Goal: Communication & Community: Answer question/provide support

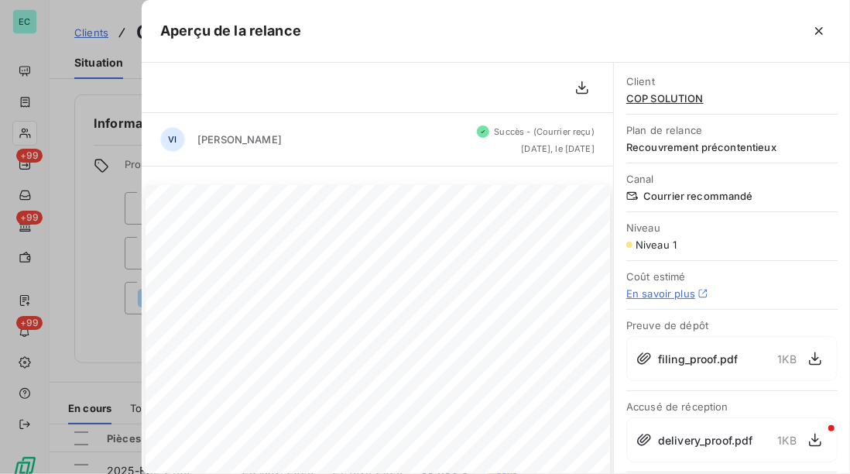
click at [55, 9] on div at bounding box center [425, 237] width 850 height 474
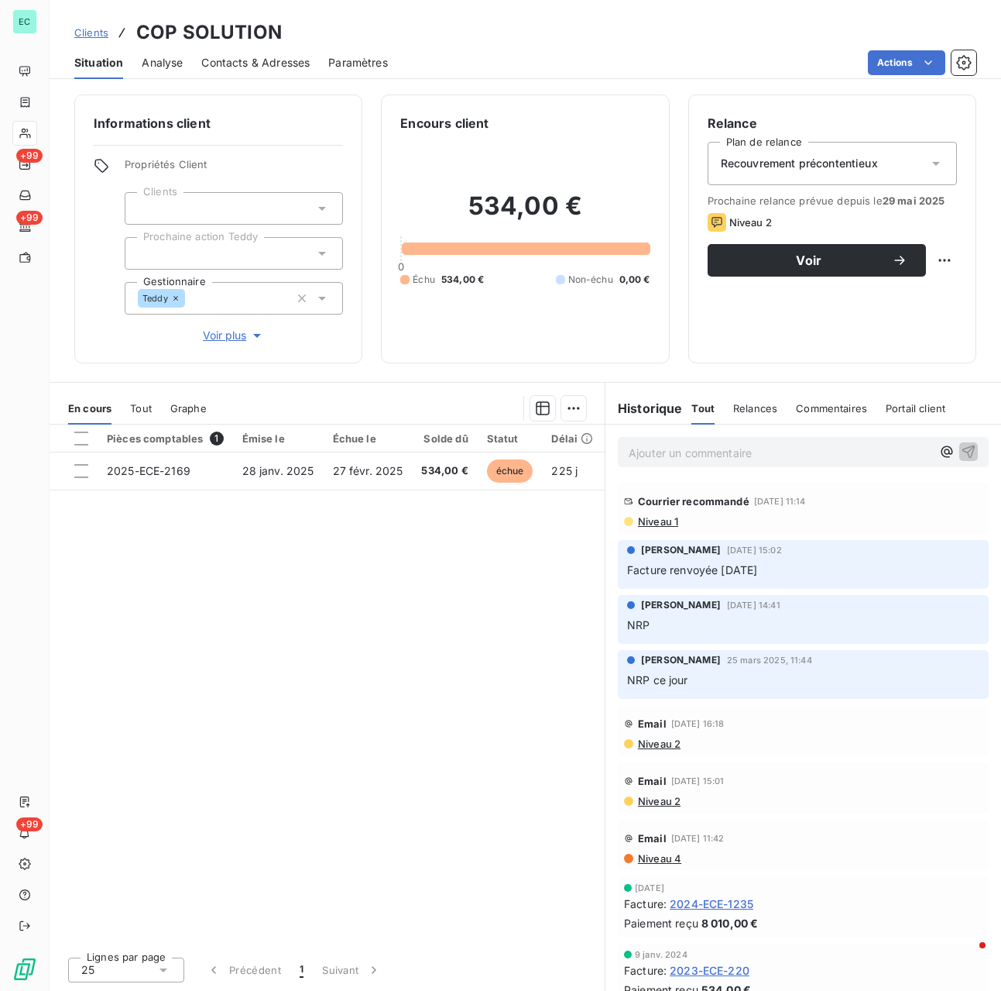
click at [95, 31] on span "Clients" at bounding box center [91, 32] width 34 height 12
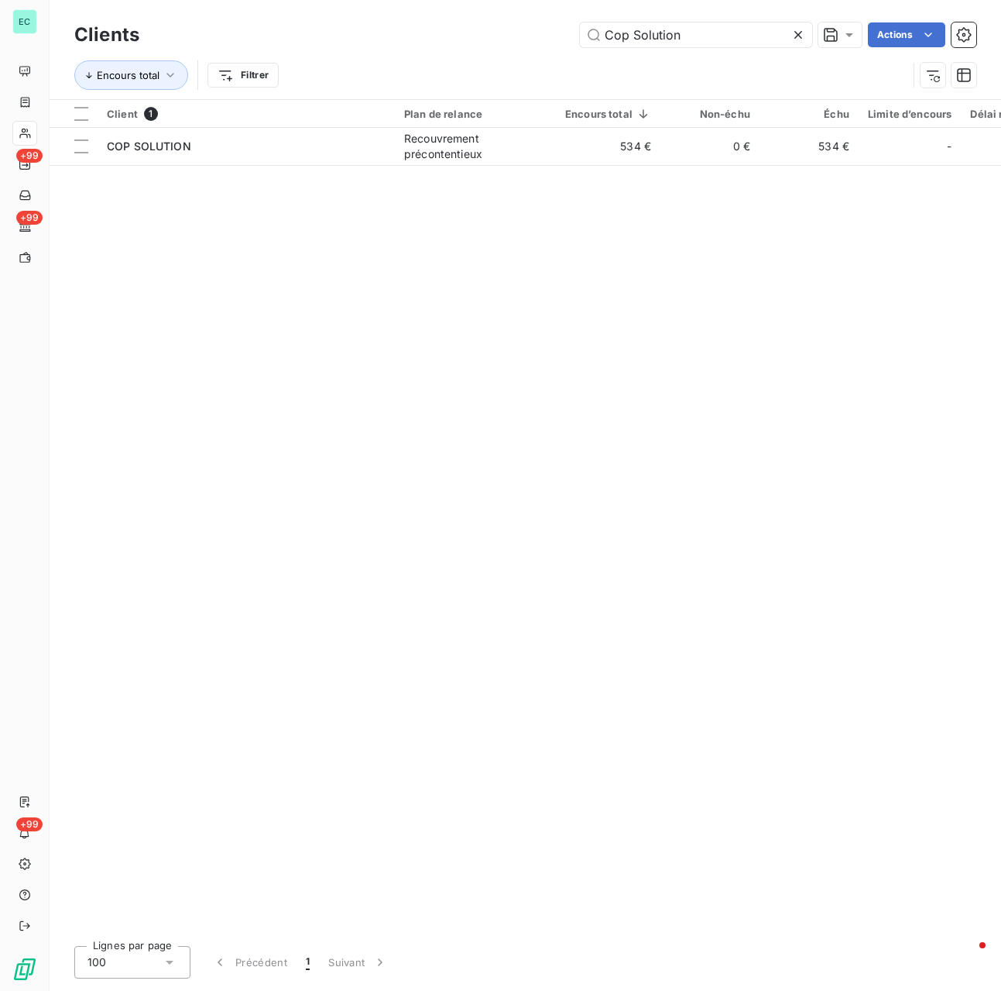
click at [795, 33] on icon at bounding box center [799, 35] width 8 height 8
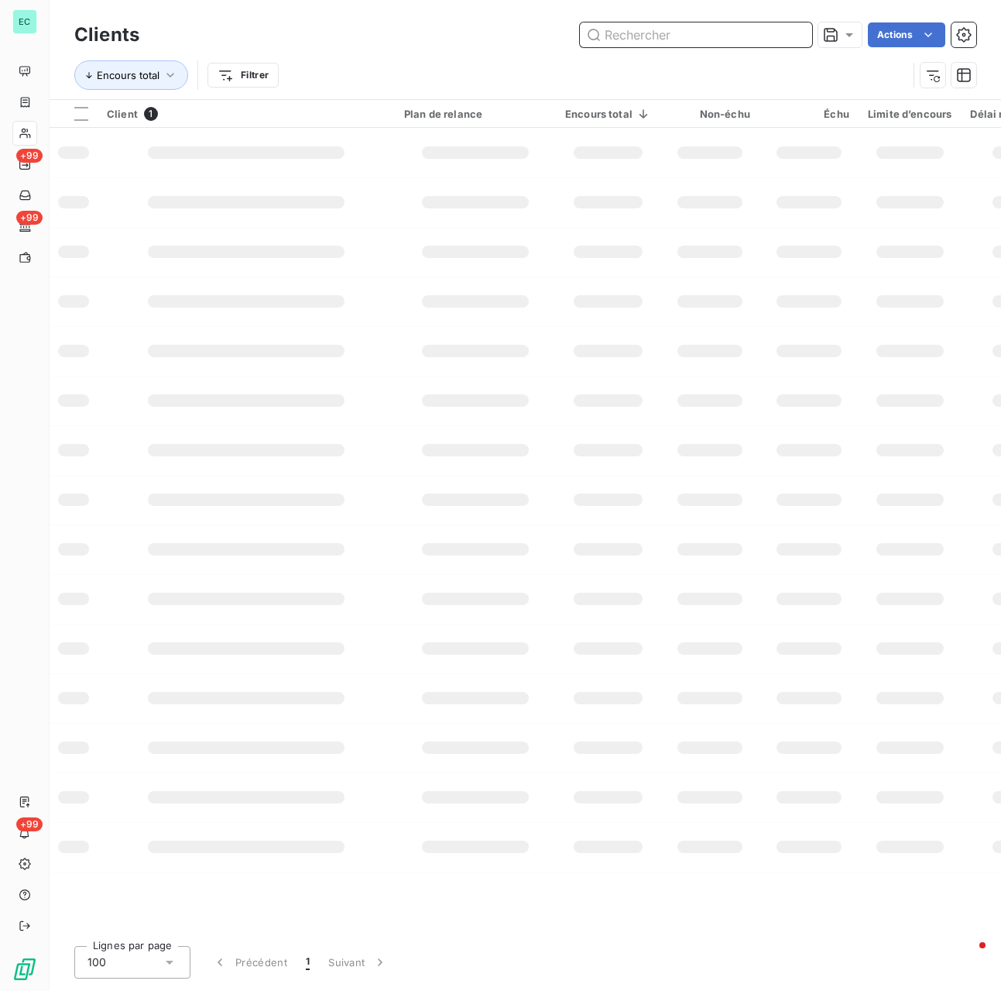
click at [700, 35] on input "text" at bounding box center [696, 34] width 232 height 25
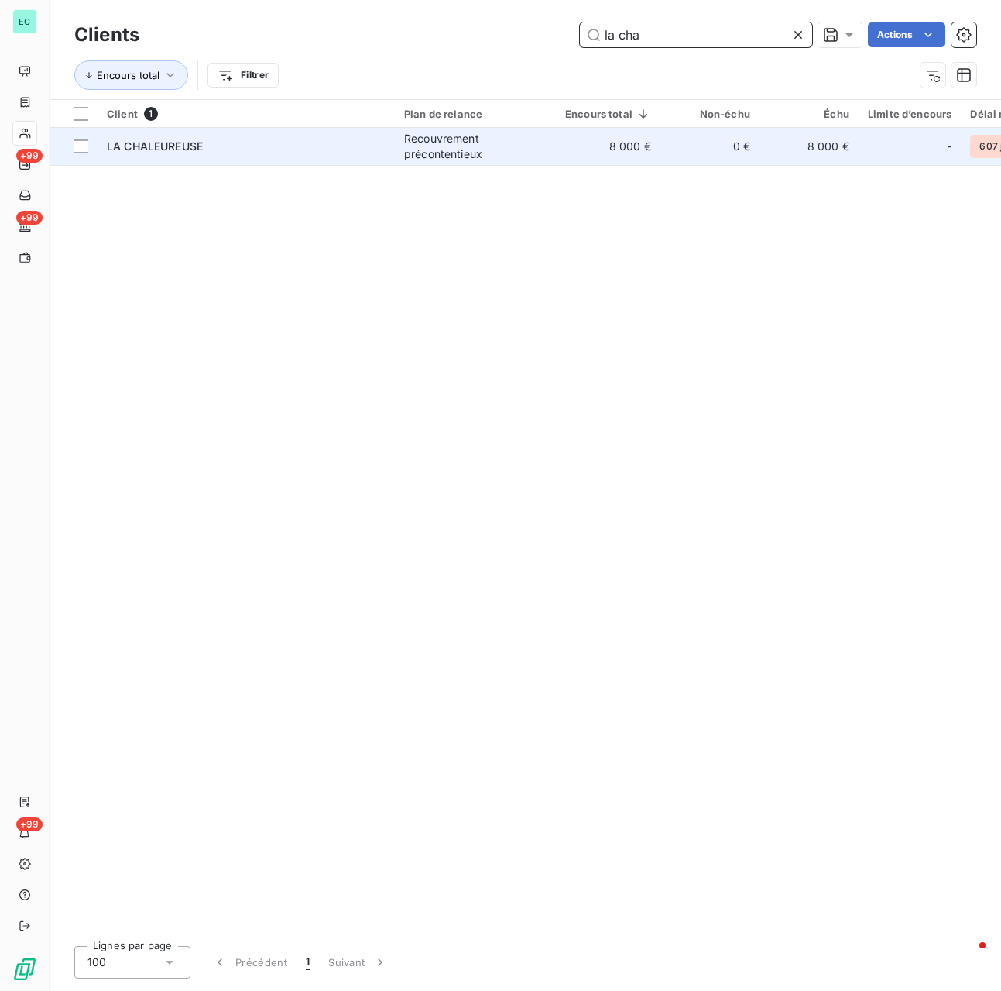
type input "la cha"
click at [529, 136] on div "Recouvrement précontentieux" at bounding box center [475, 146] width 143 height 31
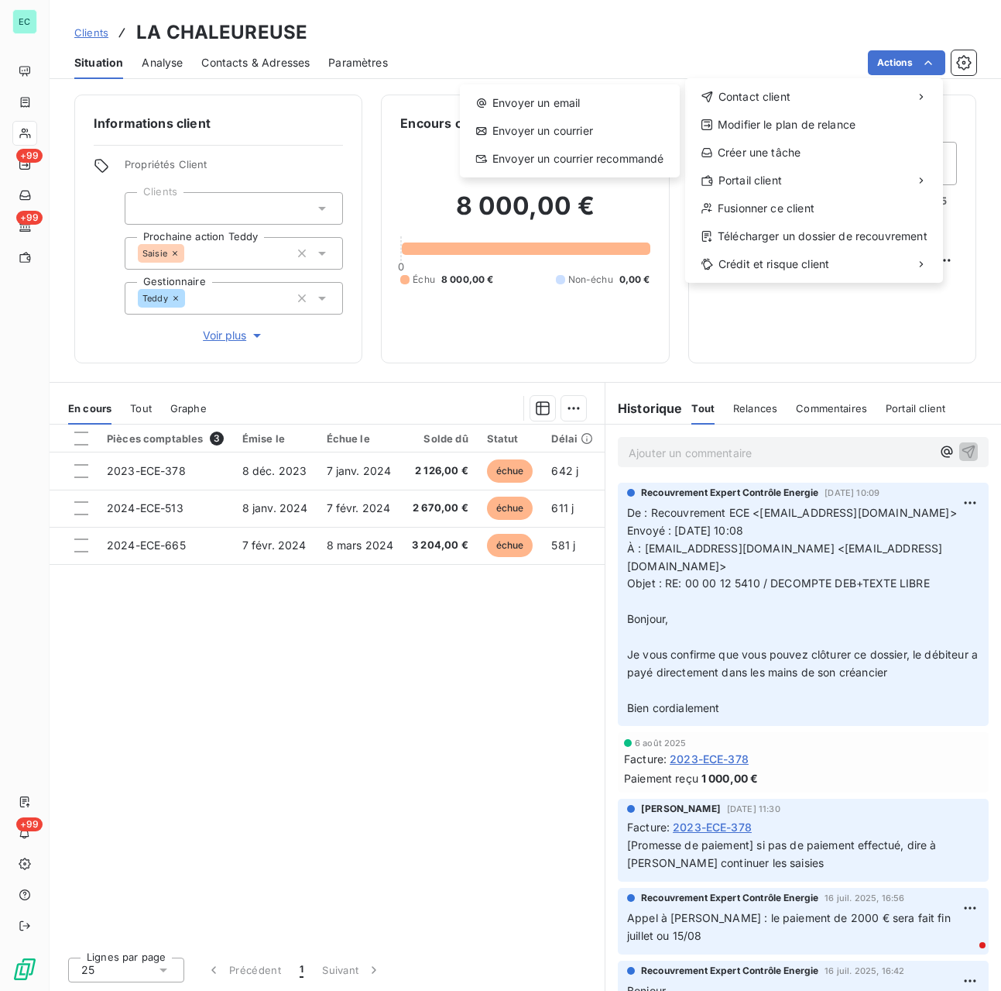
click at [606, 116] on div "Envoyer un email Envoyer un courrier Envoyer un courrier recommandé" at bounding box center [570, 130] width 220 height 93
click at [566, 108] on div "Envoyer un email" at bounding box center [570, 103] width 208 height 25
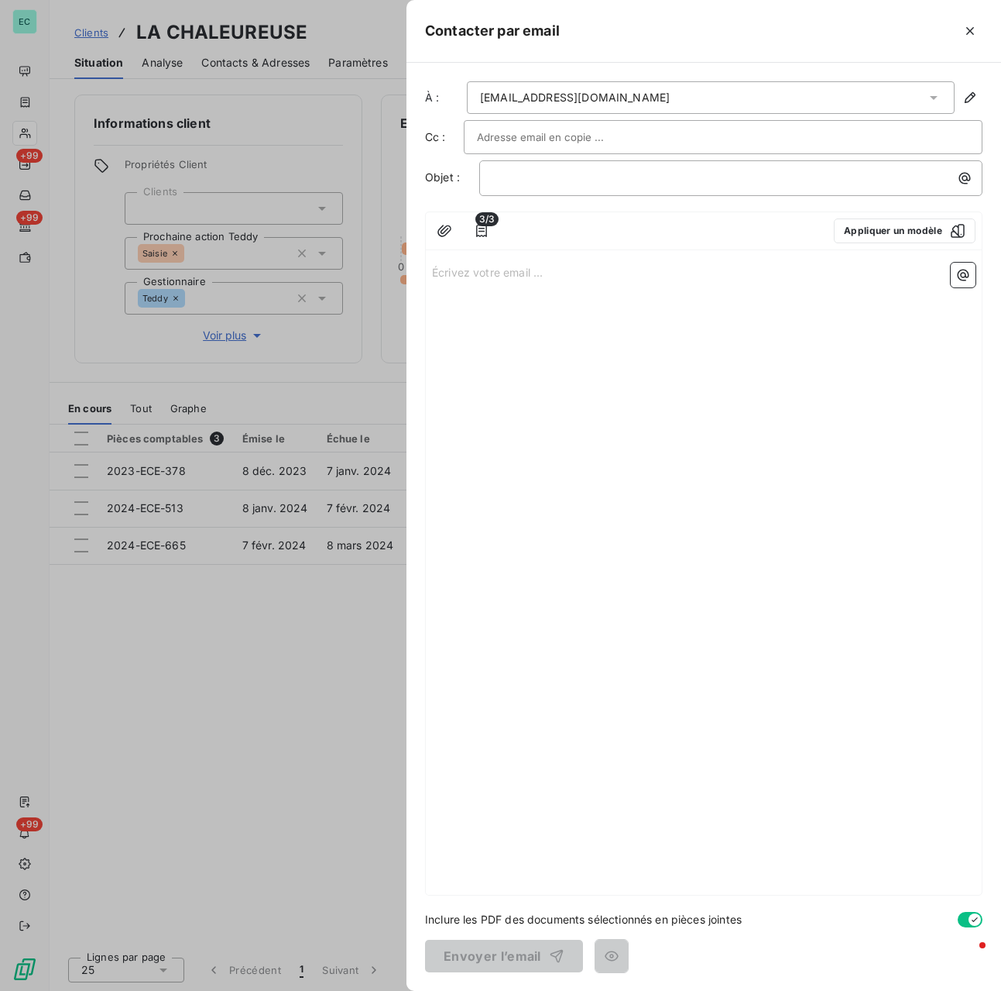
click at [634, 136] on div at bounding box center [723, 136] width 493 height 23
click at [634, 136] on input "text" at bounding box center [723, 136] width 493 height 23
click at [716, 105] on div "[EMAIL_ADDRESS][DOMAIN_NAME]" at bounding box center [711, 97] width 488 height 33
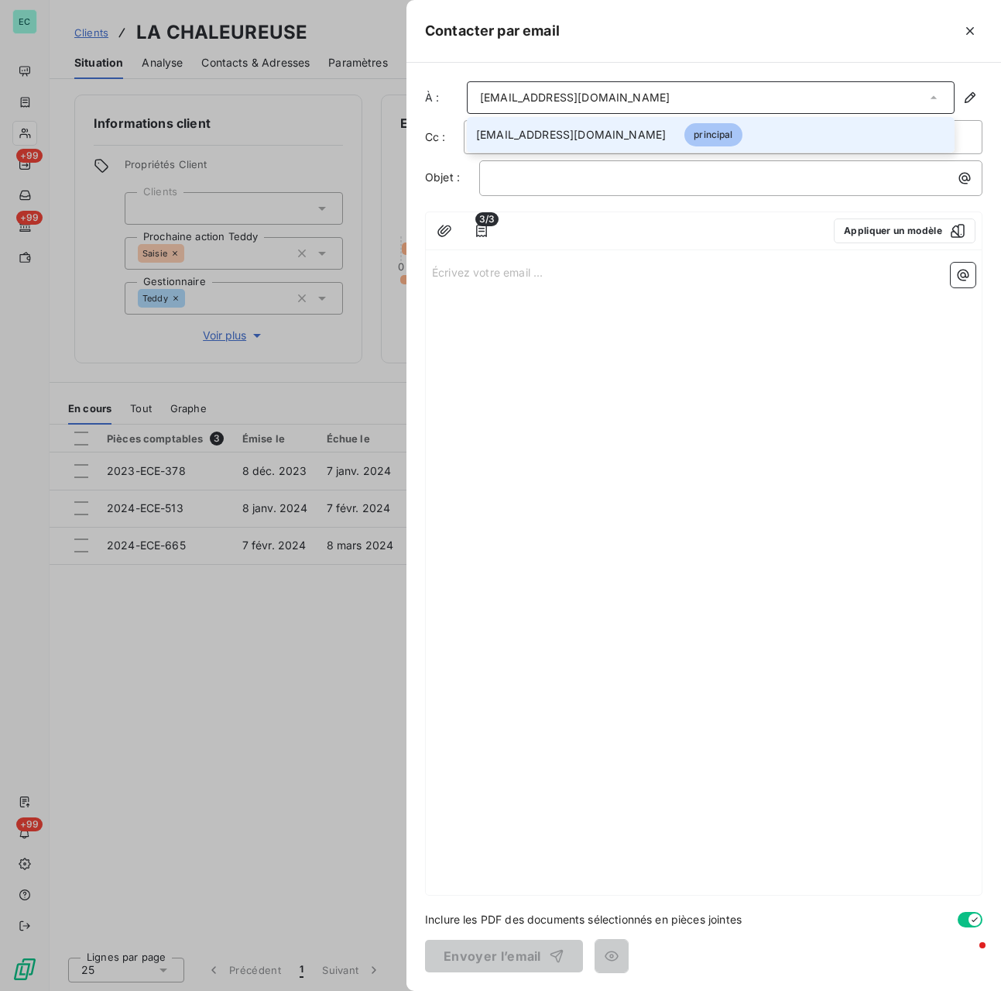
click at [729, 195] on div "﻿" at bounding box center [730, 178] width 503 height 36
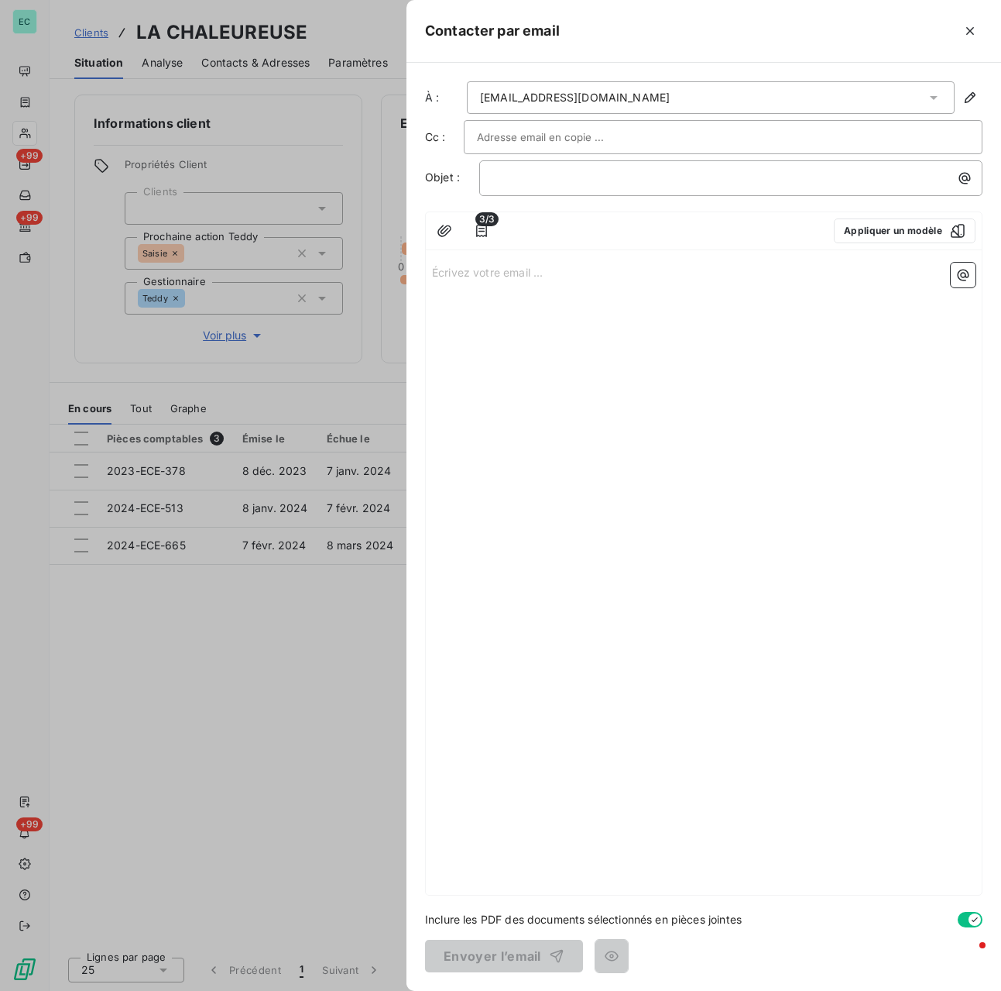
click at [624, 146] on div at bounding box center [723, 136] width 493 height 23
click at [617, 180] on p "﻿" at bounding box center [735, 178] width 485 height 18
click at [850, 228] on button "Appliquer un modèle" at bounding box center [905, 230] width 142 height 25
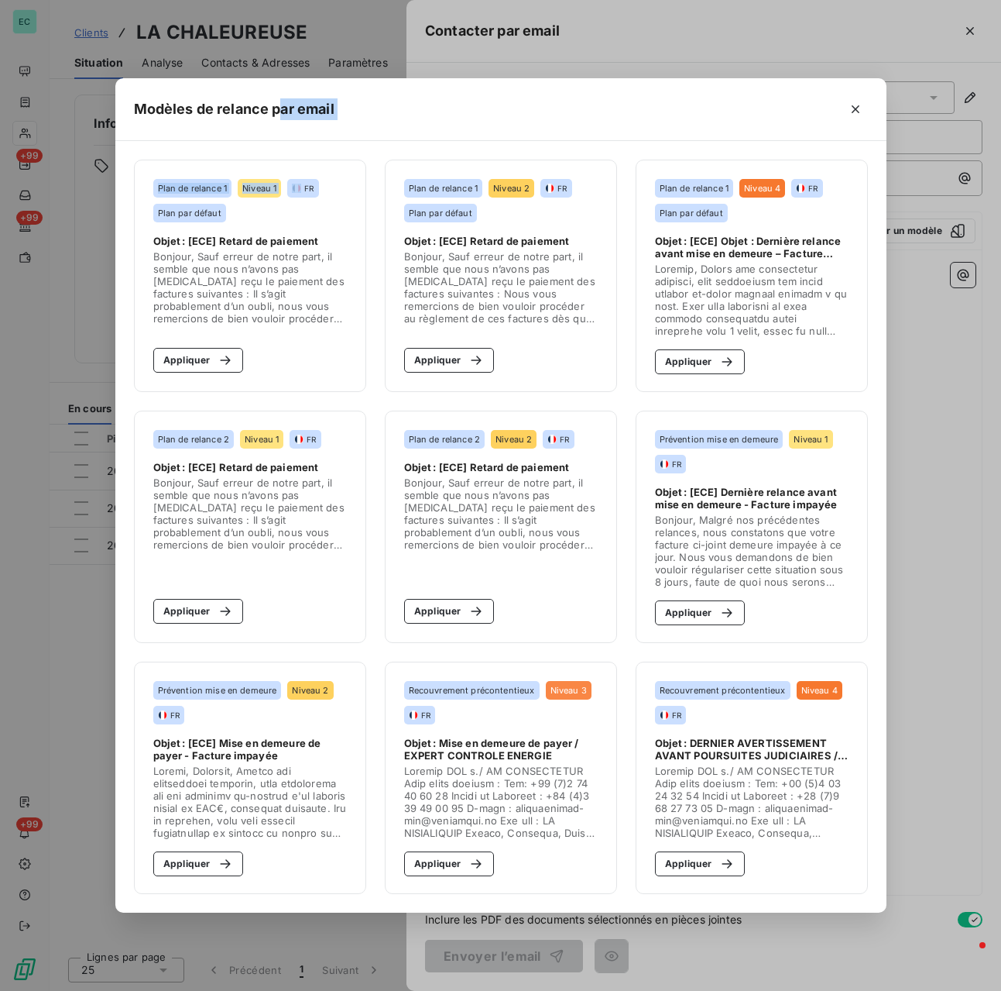
drag, startPoint x: 280, startPoint y: 16, endPoint x: 321, endPoint y: 172, distance: 161.2
click at [321, 171] on div "Modèles de relance par email Plan de relance 1 Niveau 1 FR Plan par défaut Obje…" at bounding box center [500, 495] width 1001 height 991
click at [321, 172] on section "Plan de relance 1 Niveau 1 FR Plan par défaut Objet : [ECE] Retard de paiement …" at bounding box center [250, 276] width 232 height 232
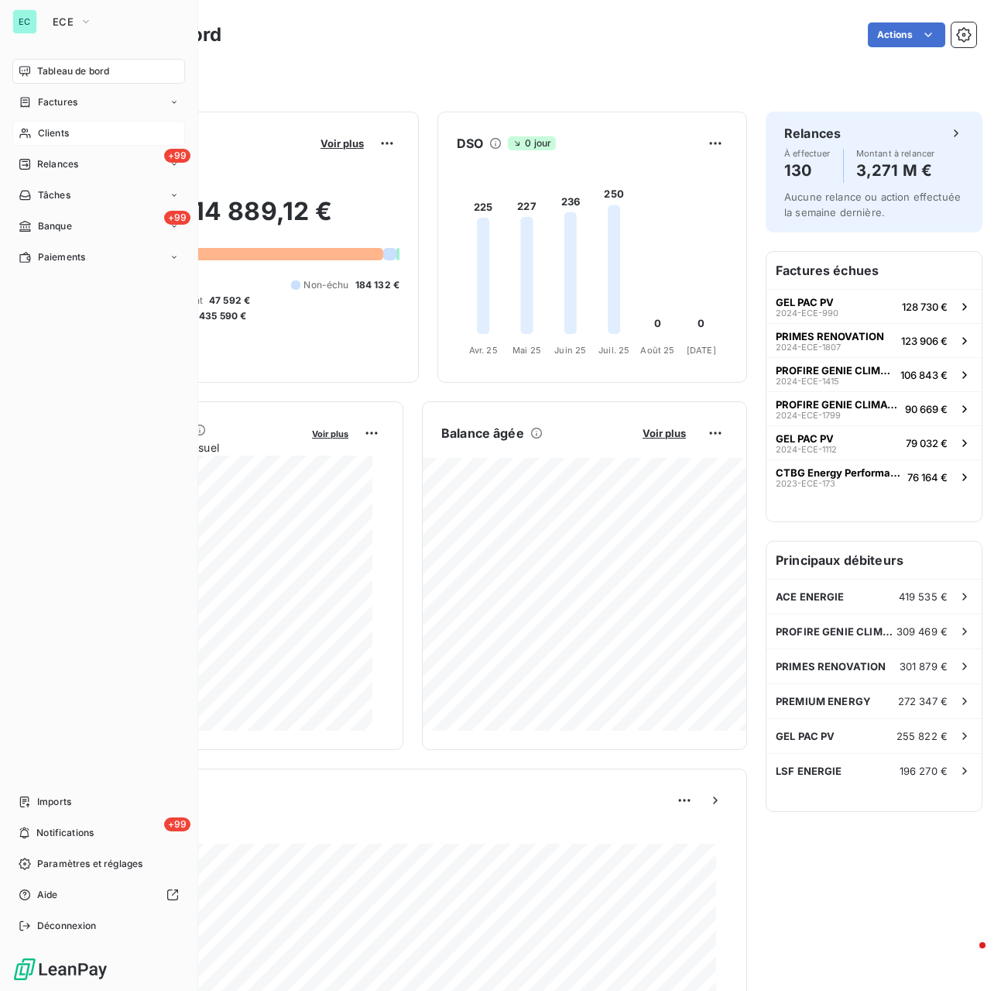
click at [64, 132] on span "Clients" at bounding box center [53, 133] width 31 height 14
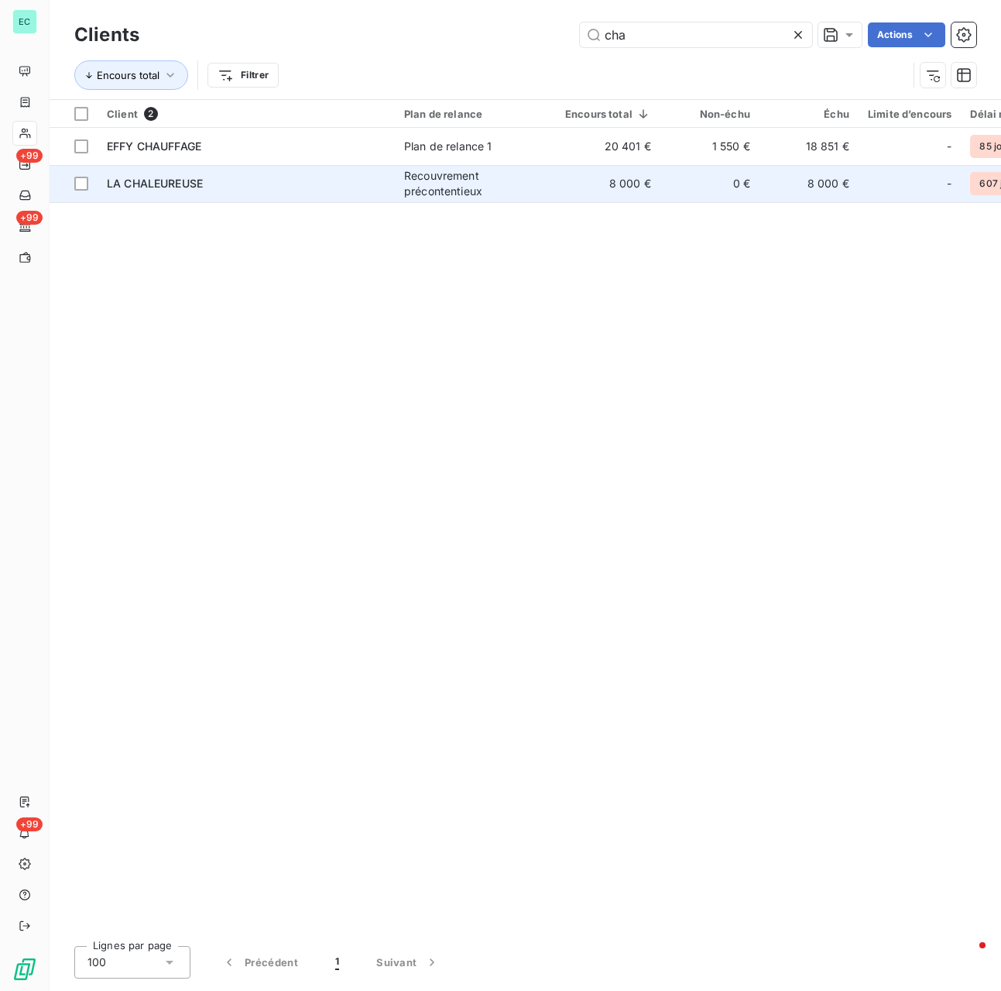
type input "cha"
click at [318, 185] on div "LA CHALEUREUSE" at bounding box center [246, 183] width 279 height 15
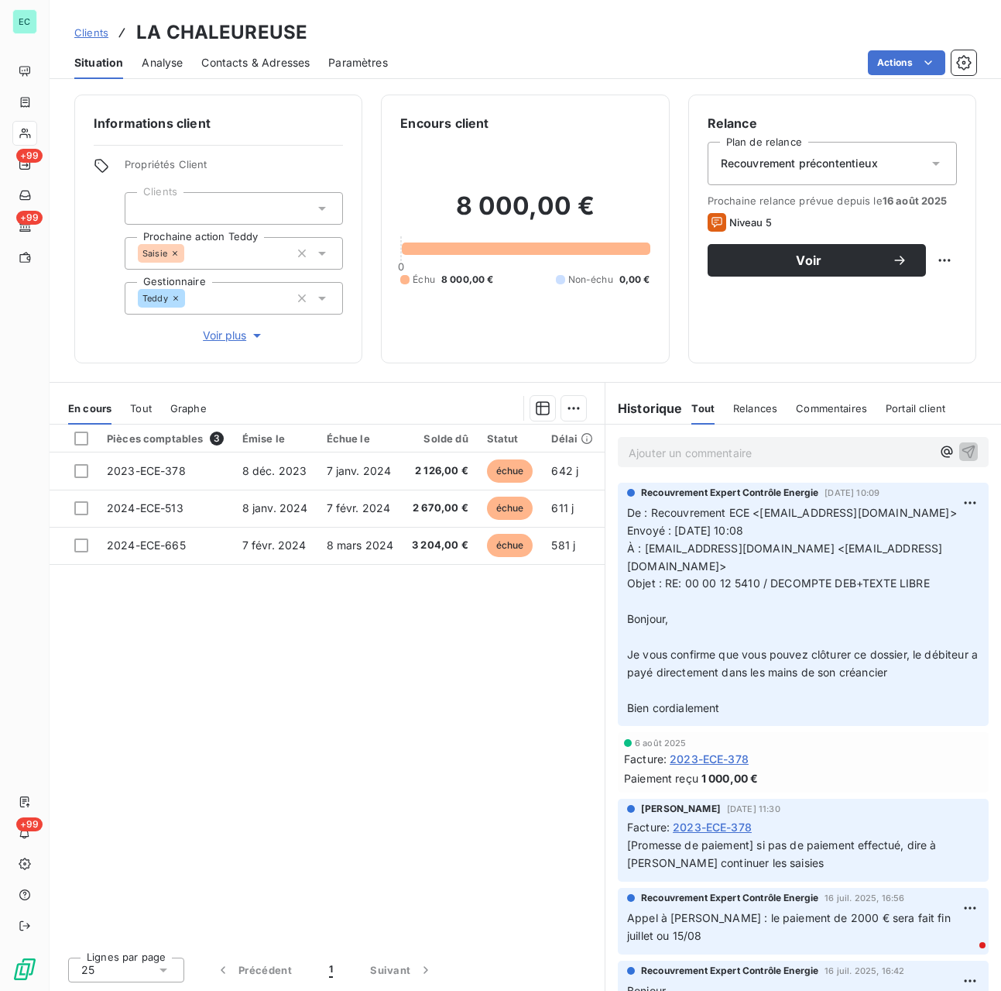
click at [702, 616] on p "De : Recouvrement ECE <recouvrement-ece@cmservice.fr> Envoyé : lundi 1 septembr…" at bounding box center [803, 610] width 352 height 213
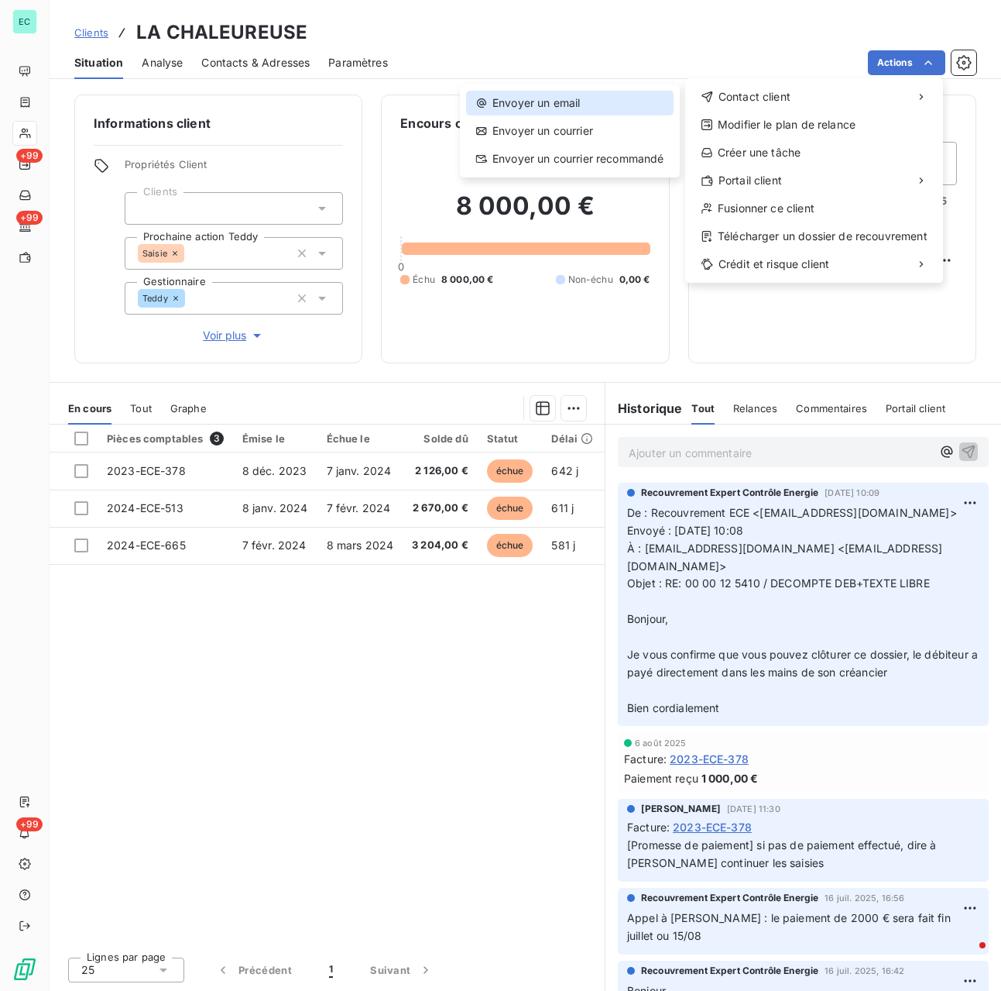
click at [610, 112] on div "Envoyer un email" at bounding box center [570, 103] width 208 height 25
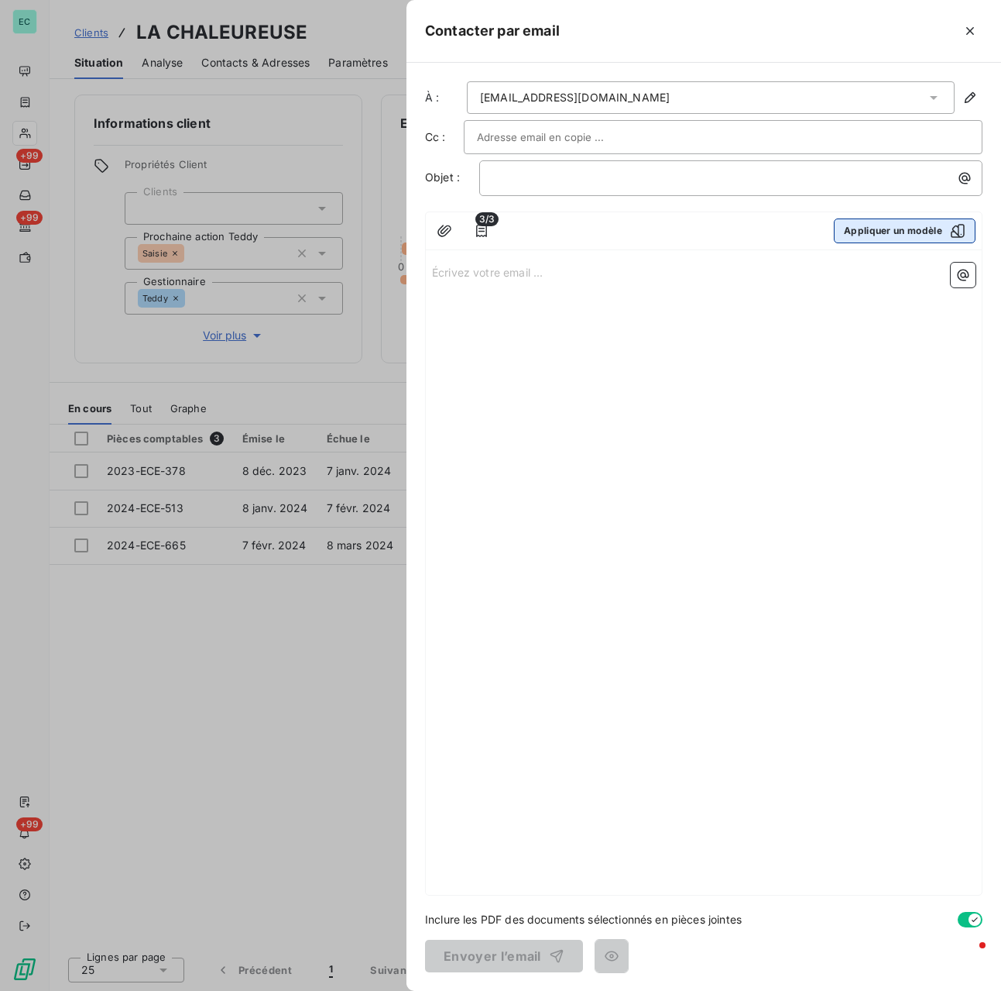
click at [927, 235] on button "Appliquer un modèle" at bounding box center [905, 230] width 142 height 25
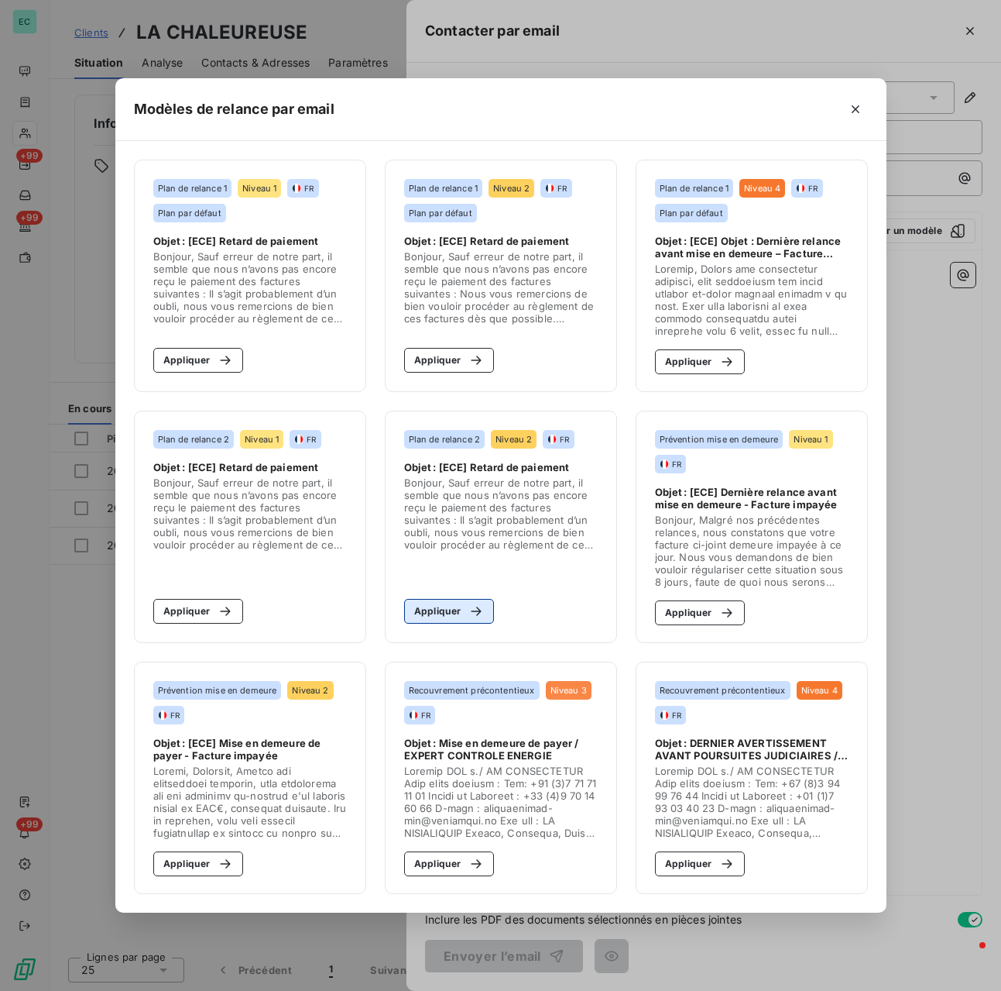
click at [488, 614] on button "Appliquer" at bounding box center [449, 611] width 91 height 25
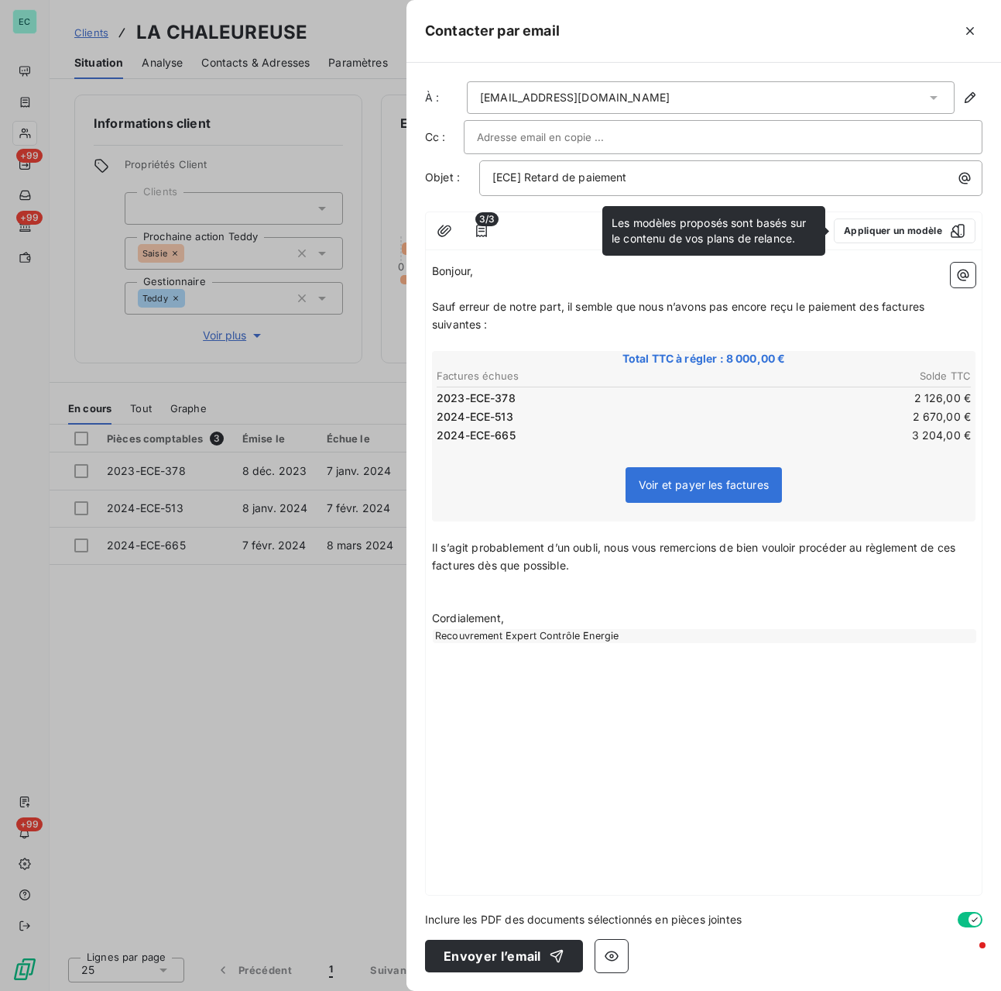
click at [499, 321] on p "Sauf erreur de notre part, il semble que nous n’avons pas encore reçu le paieme…" at bounding box center [704, 316] width 544 height 36
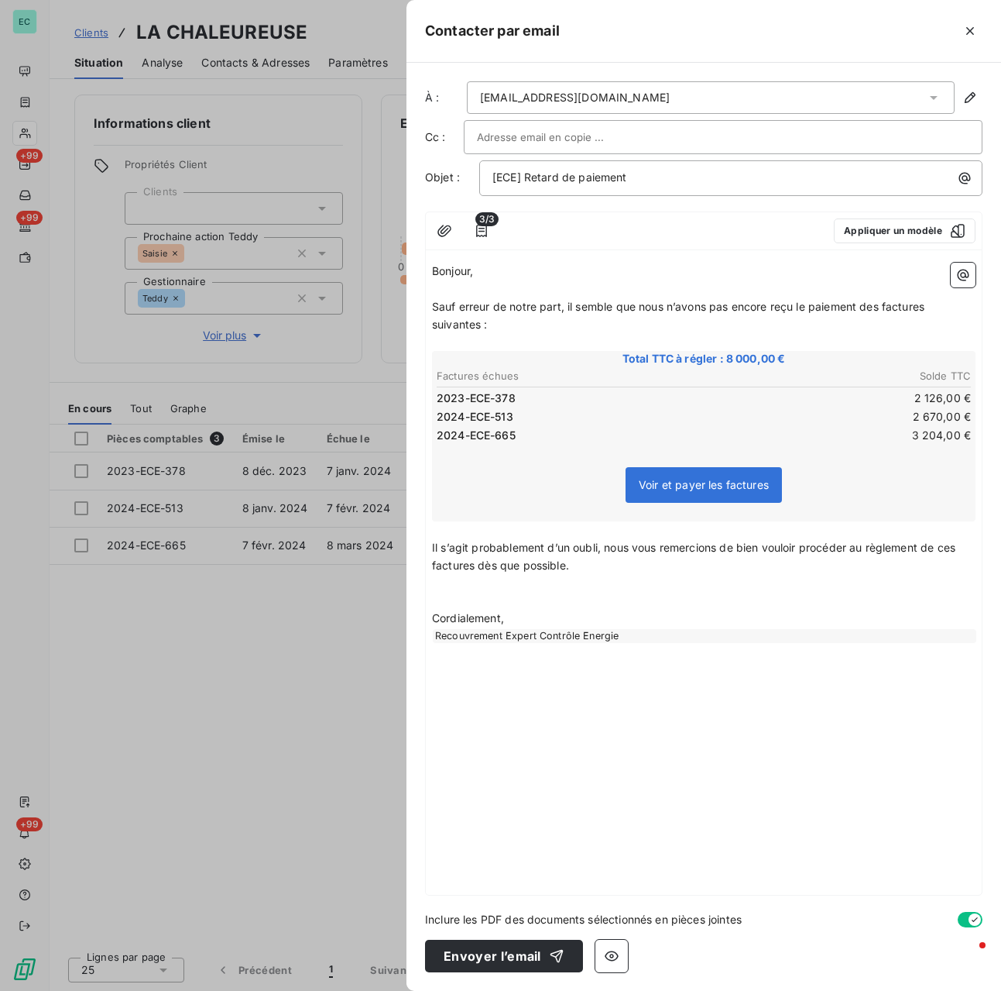
click at [503, 268] on p "Bonjour," at bounding box center [704, 272] width 544 height 18
click at [358, 360] on div at bounding box center [500, 495] width 1001 height 991
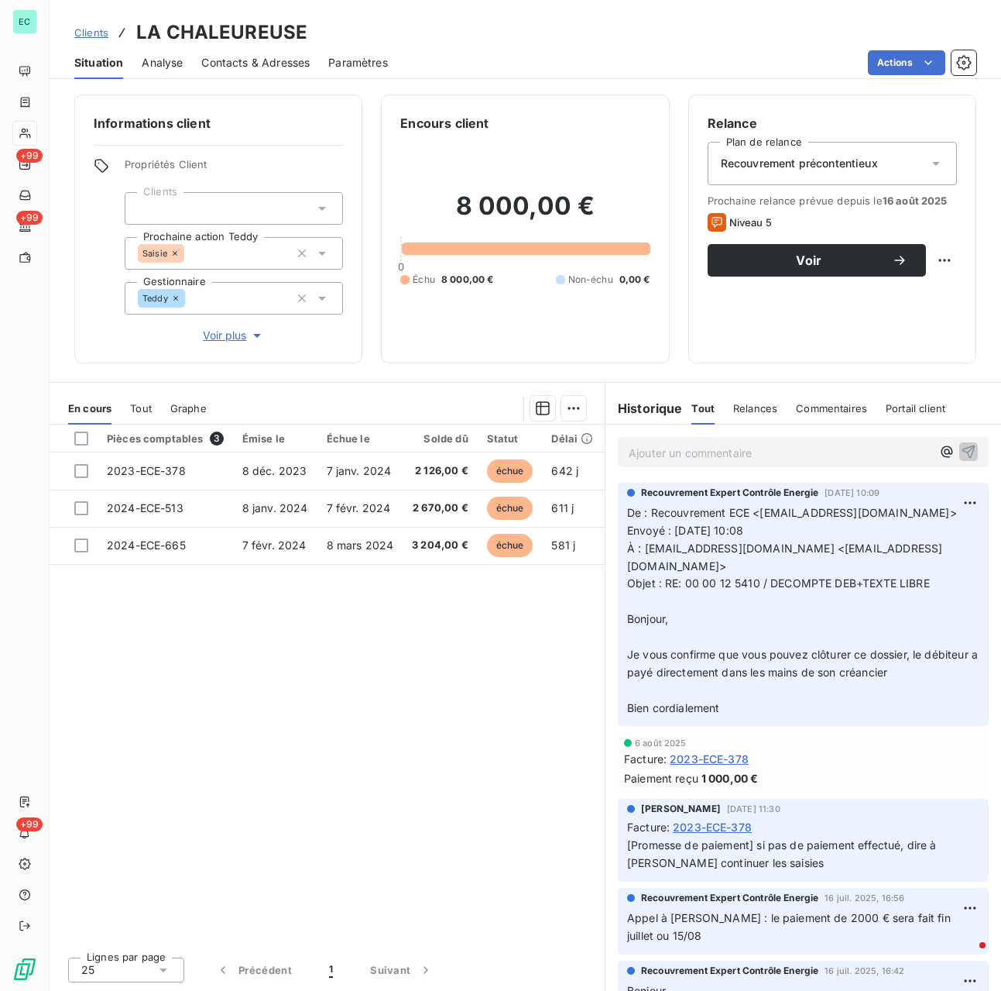
click at [228, 63] on span "Contacts & Adresses" at bounding box center [255, 62] width 108 height 15
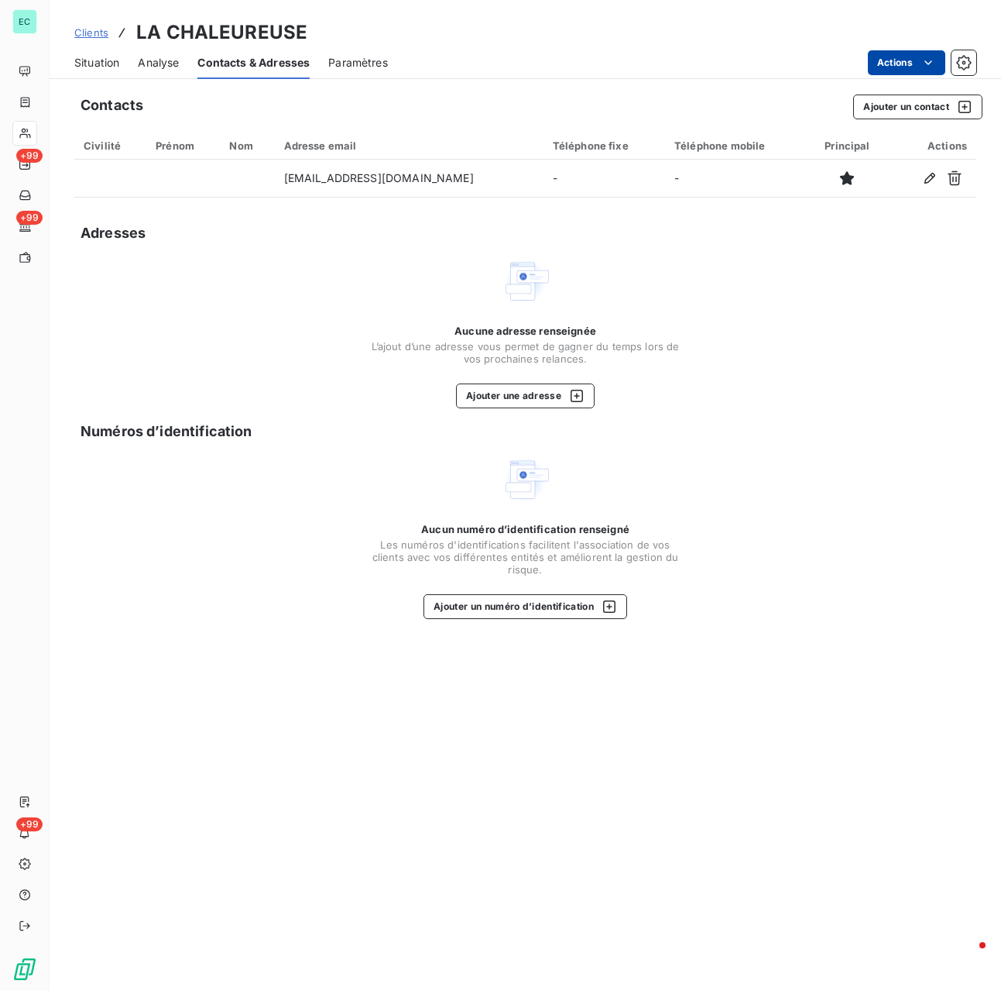
click at [885, 62] on html "EC +99 +99 +99 Clients LA CHALEUREUSE Situation Analyse Contacts & Adresses Par…" at bounding box center [500, 495] width 1001 height 991
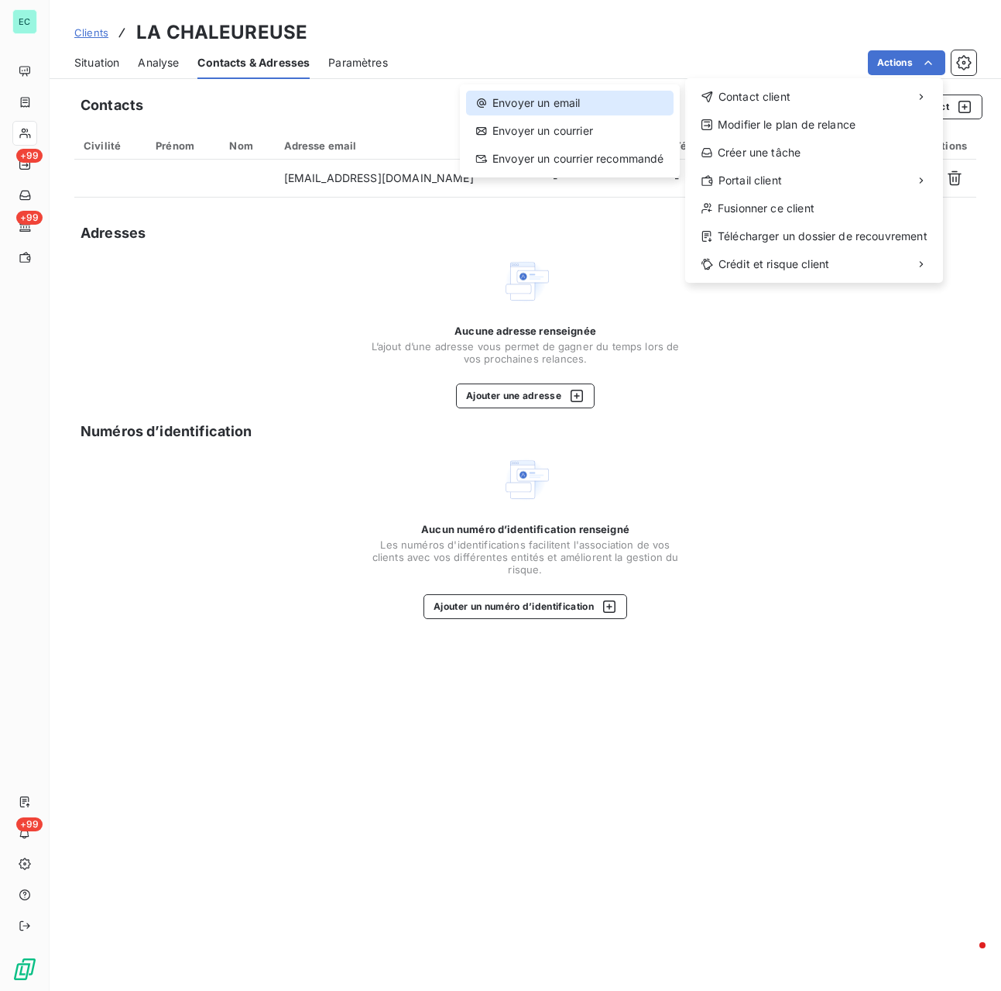
click at [594, 94] on div "Envoyer un email" at bounding box center [570, 103] width 208 height 25
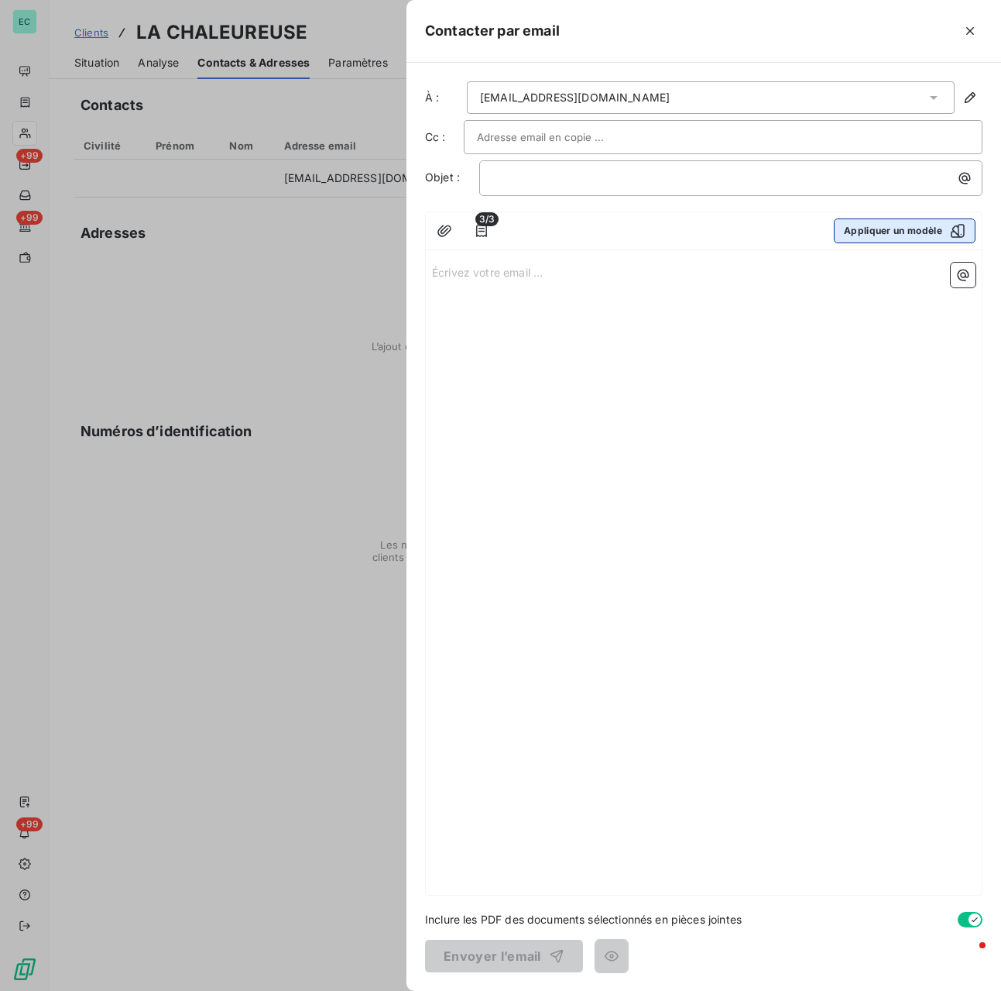
click at [857, 228] on button "Appliquer un modèle" at bounding box center [905, 230] width 142 height 25
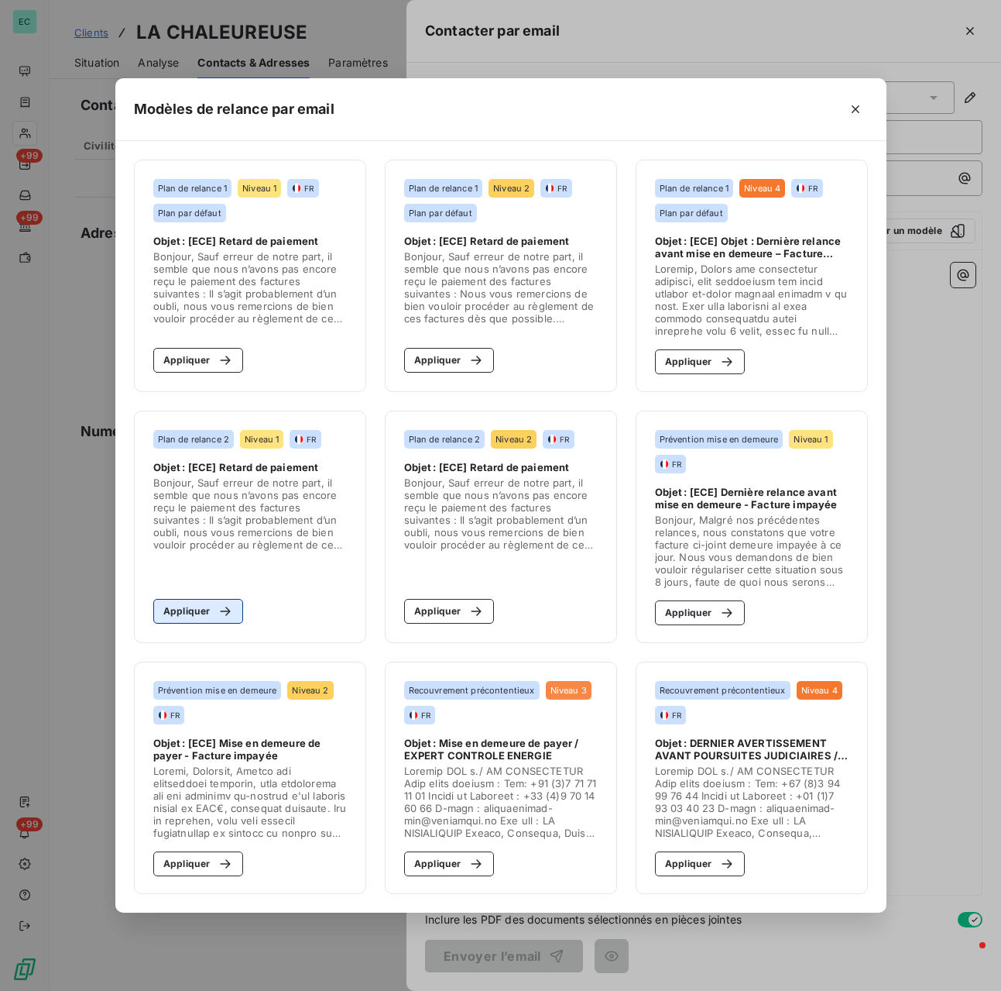
click at [218, 613] on icon "button" at bounding box center [225, 610] width 15 height 15
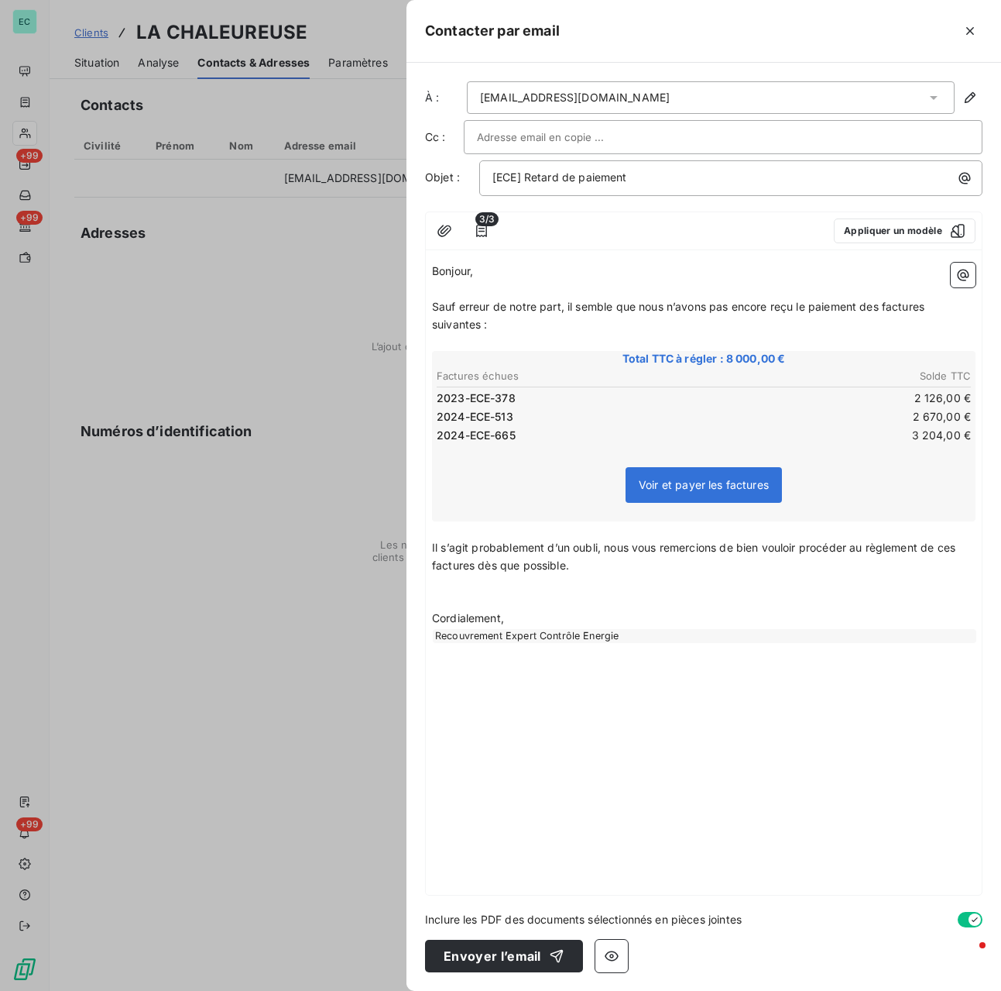
click at [477, 275] on p "Bonjour," at bounding box center [704, 272] width 544 height 18
click at [437, 307] on span "Sauf erreur de notre part, il semble que nous n’avons pas encore reçu le paieme…" at bounding box center [680, 315] width 496 height 31
click at [434, 308] on span "Sauf erreur de notre part, il semble que nous n’avons pas encore reçu le paieme…" at bounding box center [680, 315] width 496 height 31
click at [555, 307] on span "Nous avons bien reçu le paiement de 1000 € pour la prSauf erreur de notre part,…" at bounding box center [692, 315] width 520 height 31
click at [686, 310] on span "Nous avons bien reçu votre paiement de 1000 € pour la prSauf erreur de notre pa…" at bounding box center [701, 315] width 538 height 31
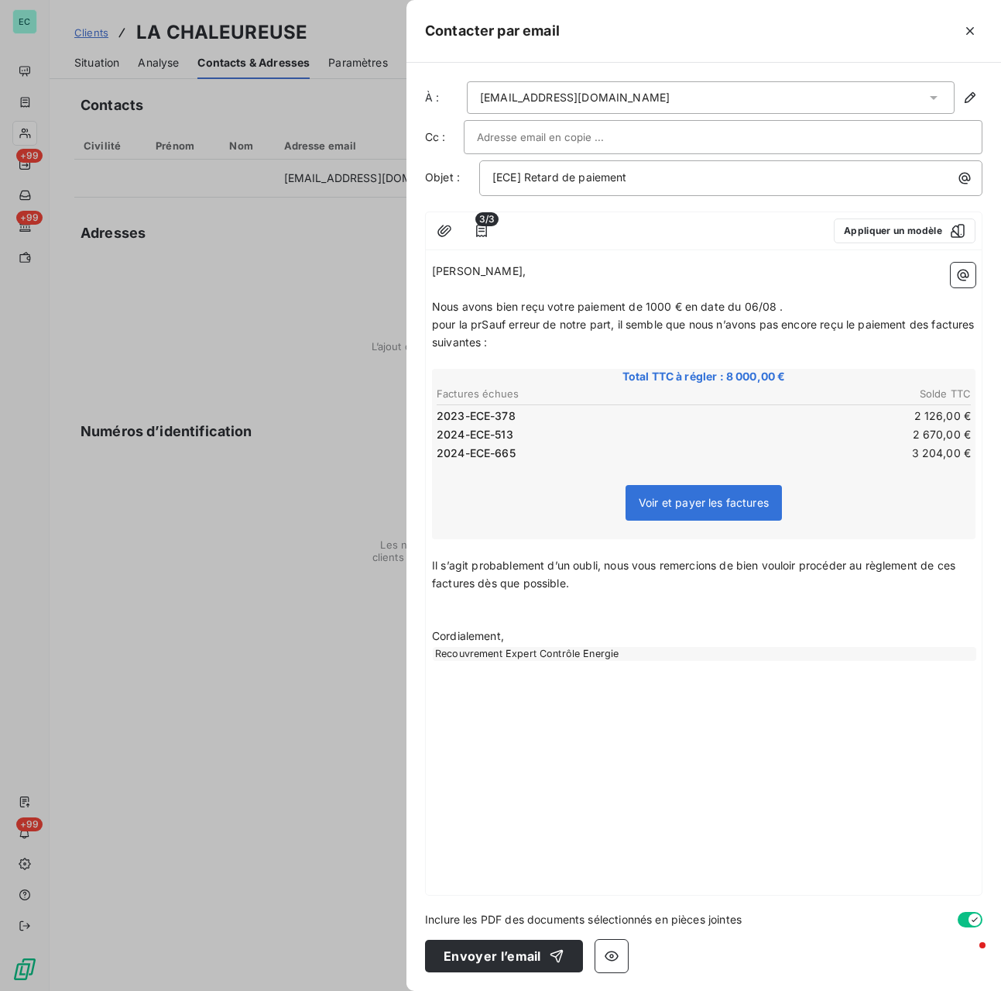
click at [799, 309] on p "Nous avons bien reçu votre paiement de 1000 € en date du 06/08 ." at bounding box center [704, 307] width 544 height 18
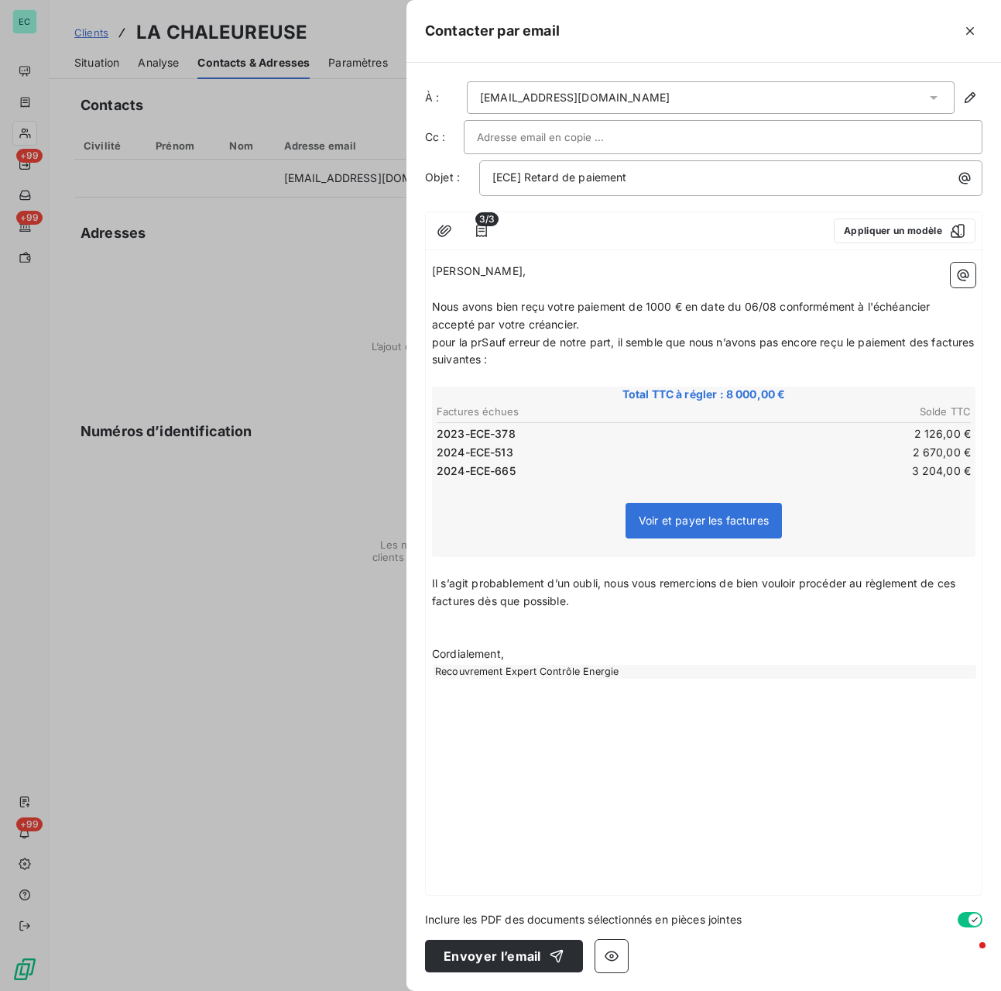
click at [488, 339] on span "pour la prSauf erreur de notre part, il semble que nous n’avons pas encore reçu…" at bounding box center [705, 350] width 546 height 31
click at [567, 341] on span "Sauf erreur de notre part, il semble que nous n’avons pas encore reçu le paieme…" at bounding box center [680, 350] width 496 height 31
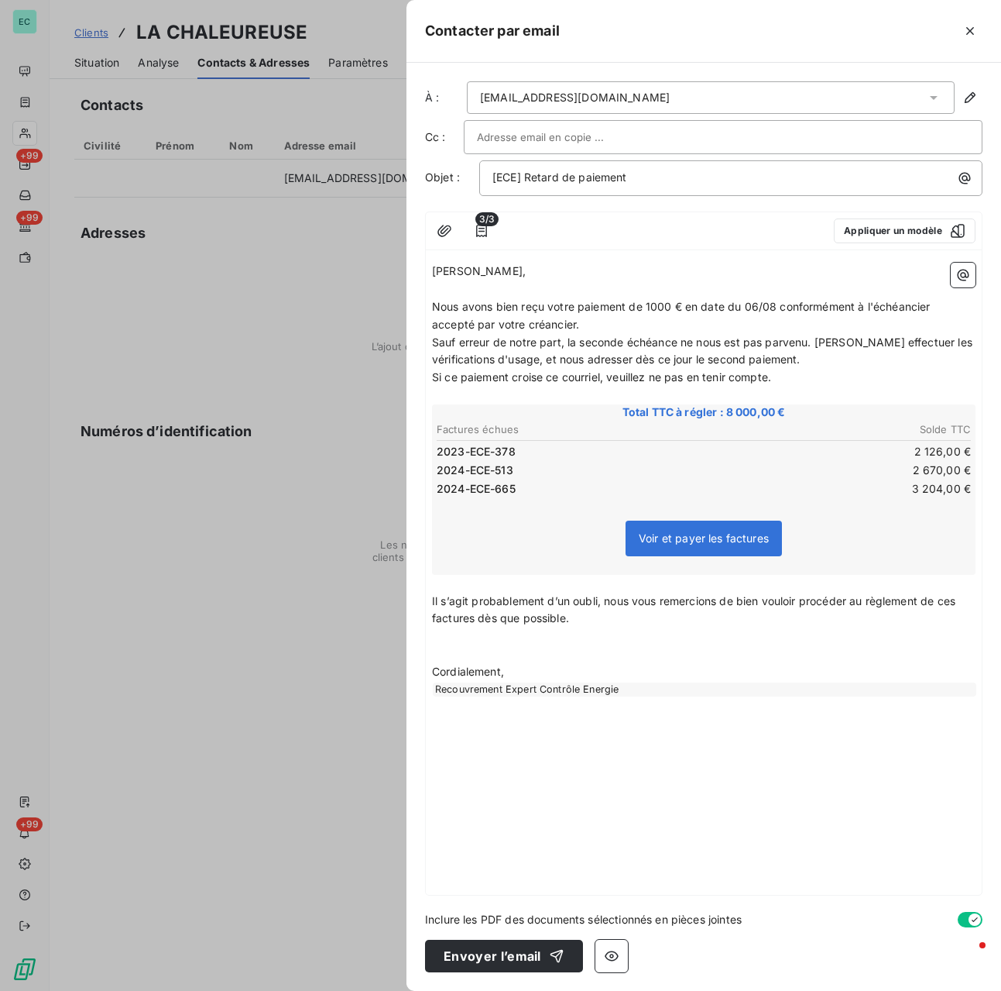
click at [527, 613] on span "Il s’agit probablement d’un oubli, nous vous remercions de bien vouloir procéde…" at bounding box center [695, 609] width 527 height 31
click at [589, 621] on p "Il s’agit probablement d’un oubli, nous vous remercions de bien vouloir procéde…" at bounding box center [704, 611] width 544 height 36
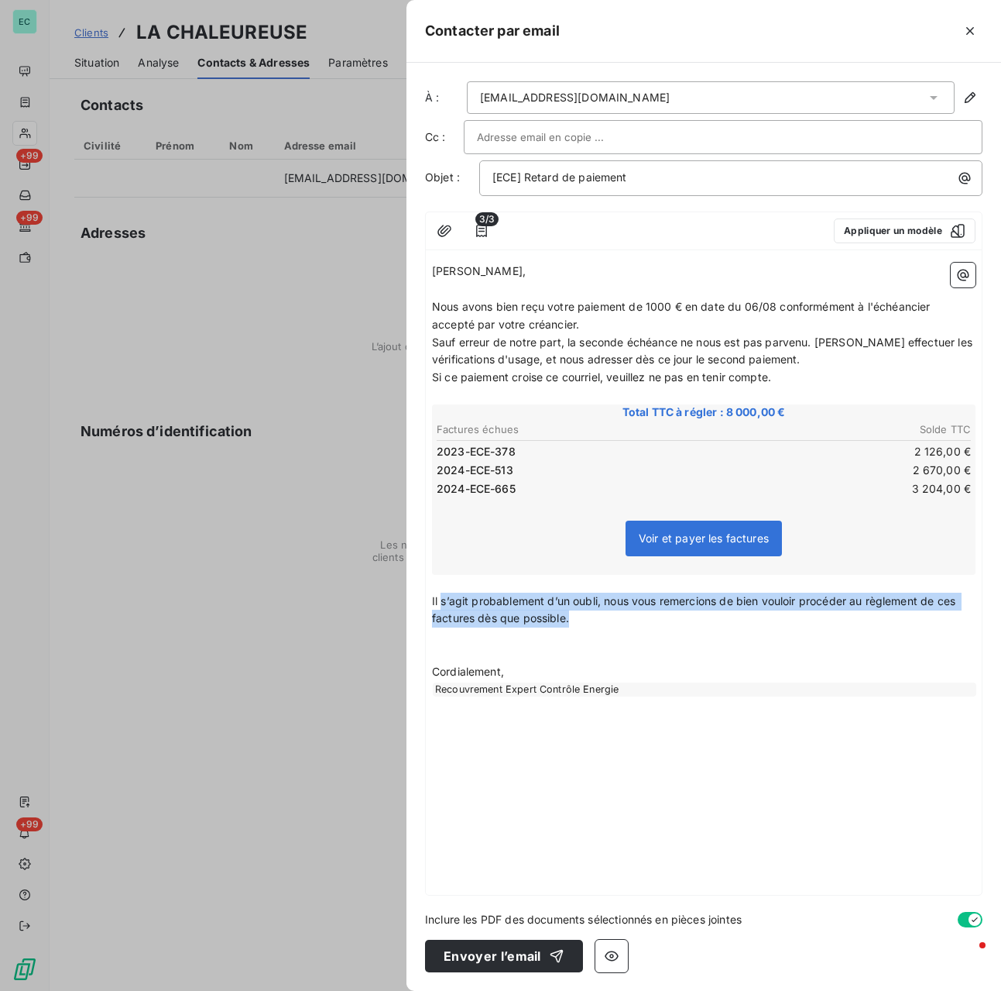
click at [442, 610] on p "Il s’agit probablement d’un oubli, nous vous remercions de bien vouloir procéde…" at bounding box center [704, 611] width 544 height 36
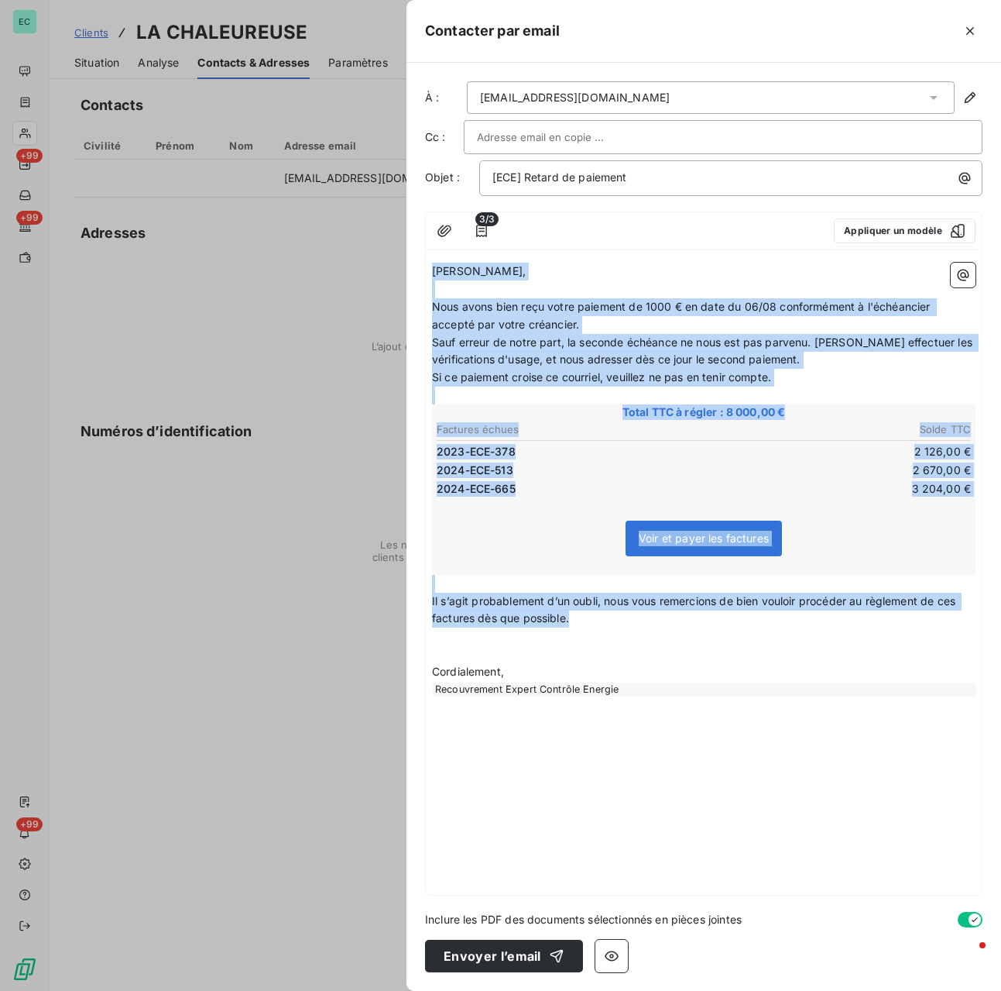
click at [431, 603] on div "Cher Monsieur, ﻿ Nous avons bien reçu votre paiement de 1000 € en date du 06/08…" at bounding box center [704, 575] width 556 height 638
click at [444, 609] on p "Il s’agit probablement d’un oubli, nous vous remercions de bien vouloir procéde…" at bounding box center [704, 611] width 544 height 36
click at [517, 624] on span "Il s’agit probablement d’un oubli, nous vous remercions de bien vouloir procéde…" at bounding box center [695, 609] width 527 height 31
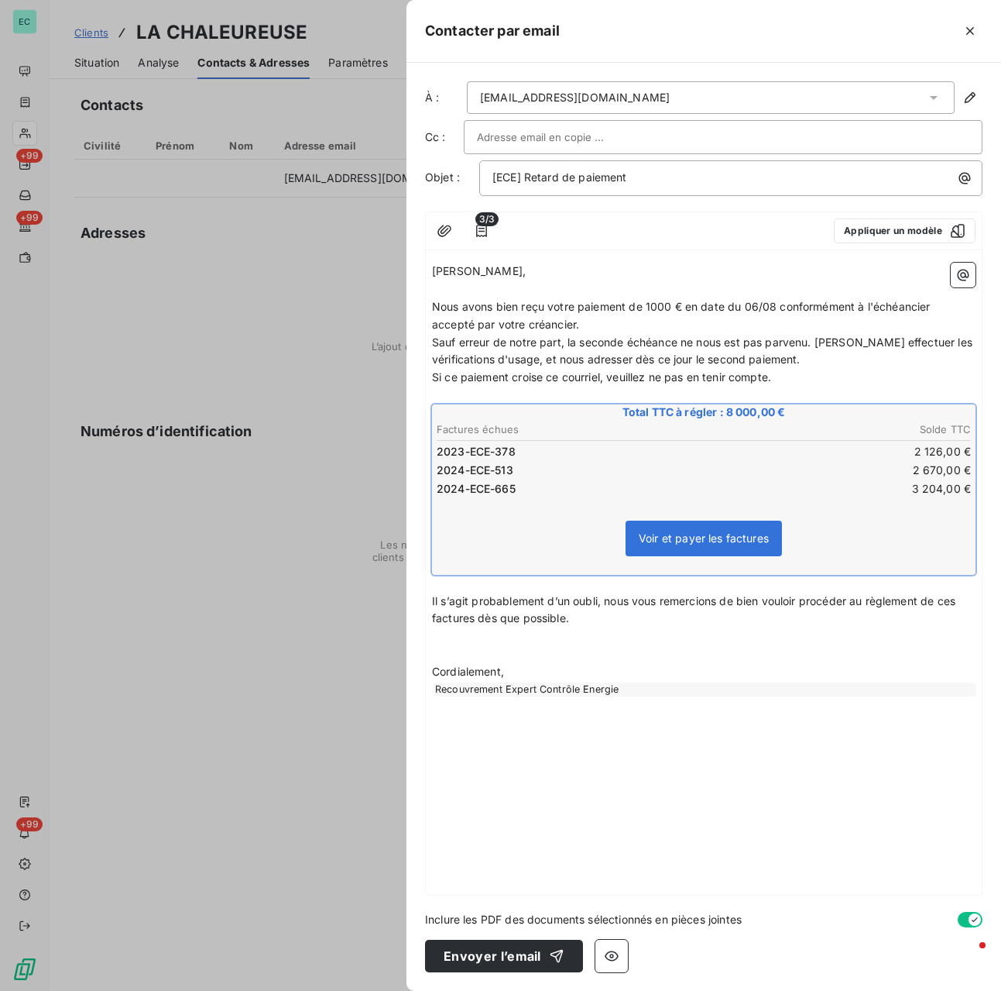
click at [567, 630] on p "﻿" at bounding box center [704, 636] width 544 height 18
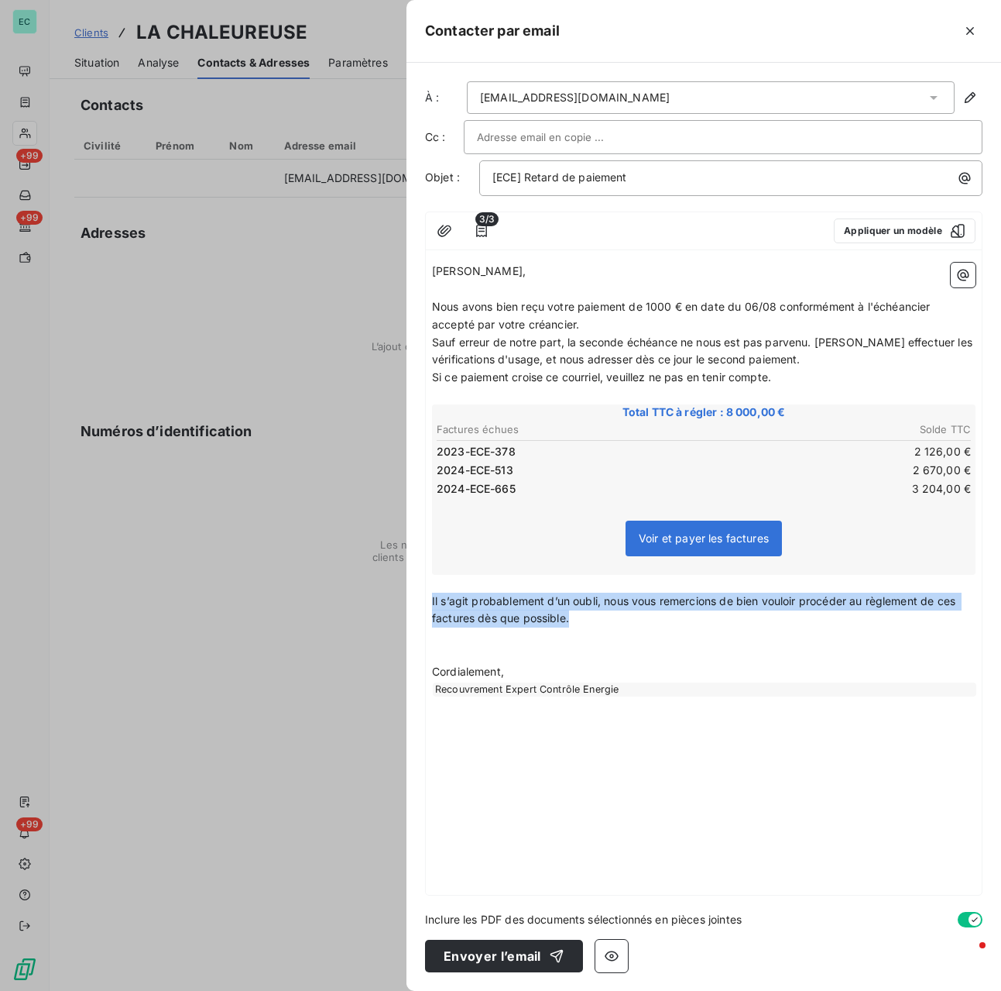
drag, startPoint x: 579, startPoint y: 622, endPoint x: 429, endPoint y: 603, distance: 151.4
click at [429, 603] on div "Cher Monsieur, ﻿ Nous avons bien reçu votre paiement de 1000 € en date du 06/08…" at bounding box center [704, 575] width 556 height 638
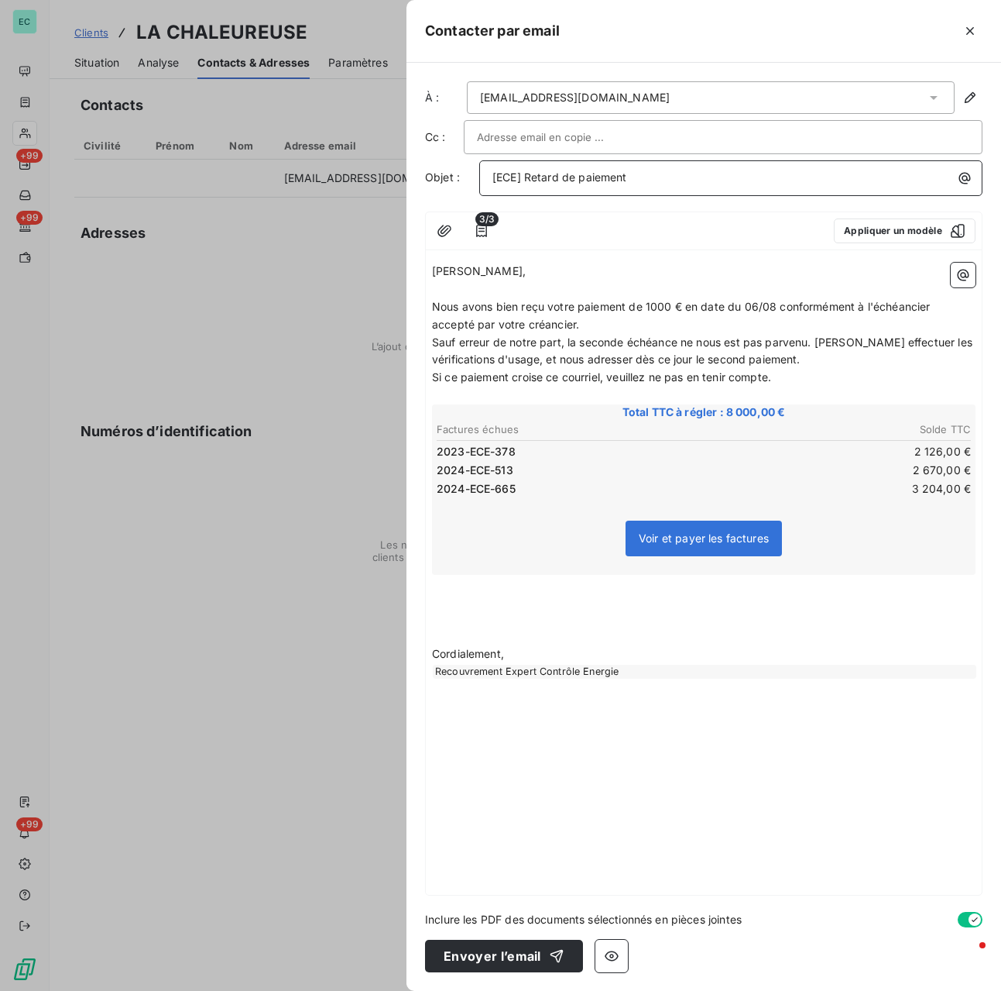
click at [637, 175] on p "[ECE] Retard de paiement" at bounding box center [735, 178] width 485 height 18
click at [505, 603] on p "﻿" at bounding box center [704, 602] width 544 height 18
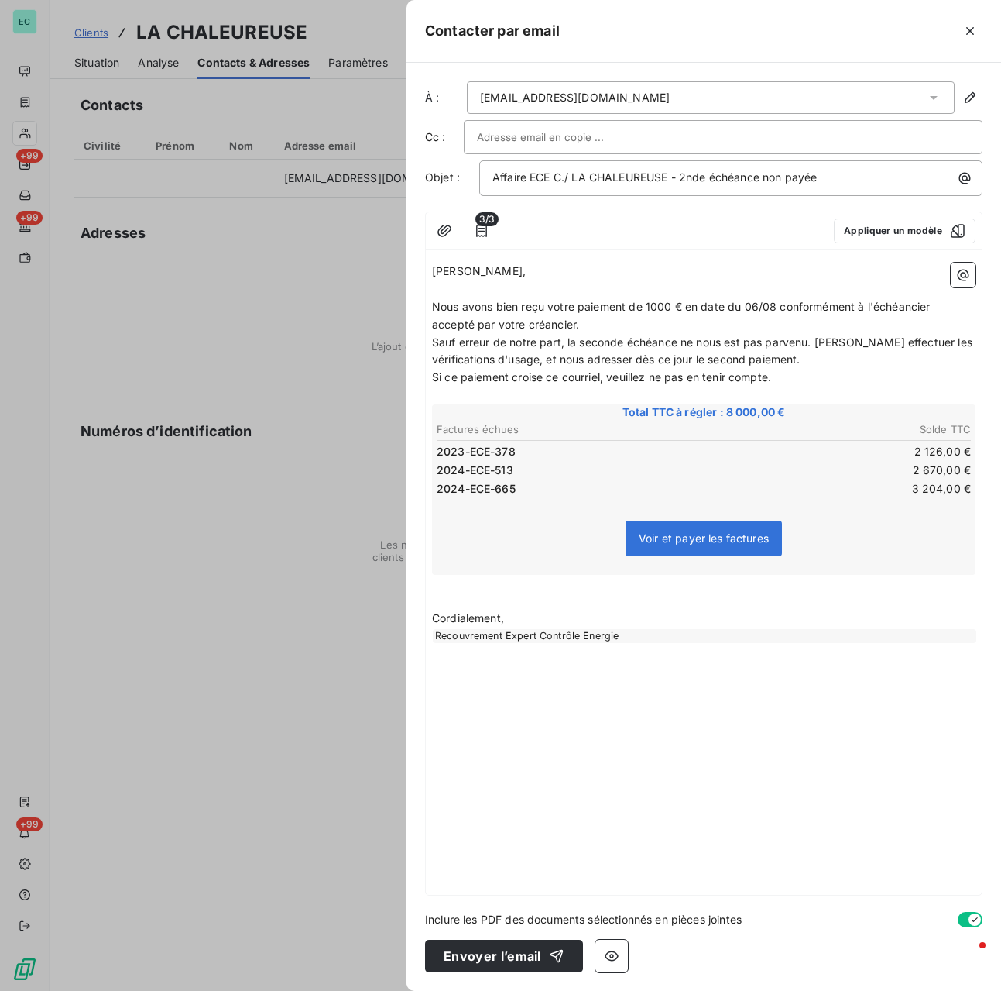
click at [608, 136] on input "text" at bounding box center [560, 136] width 167 height 23
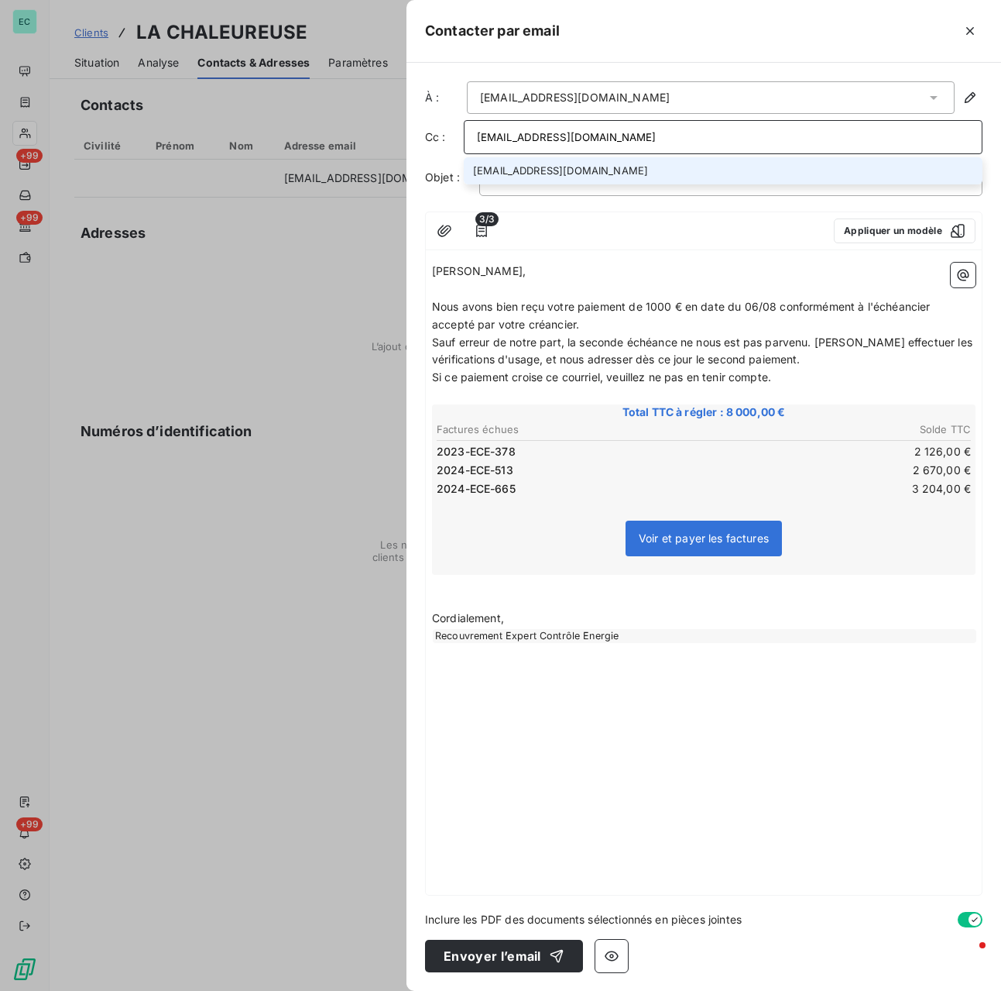
type input "recouvrement-ece@cmservice.fr"
click at [603, 169] on li "recouvrement-ece@cmservice.fr" at bounding box center [723, 170] width 519 height 27
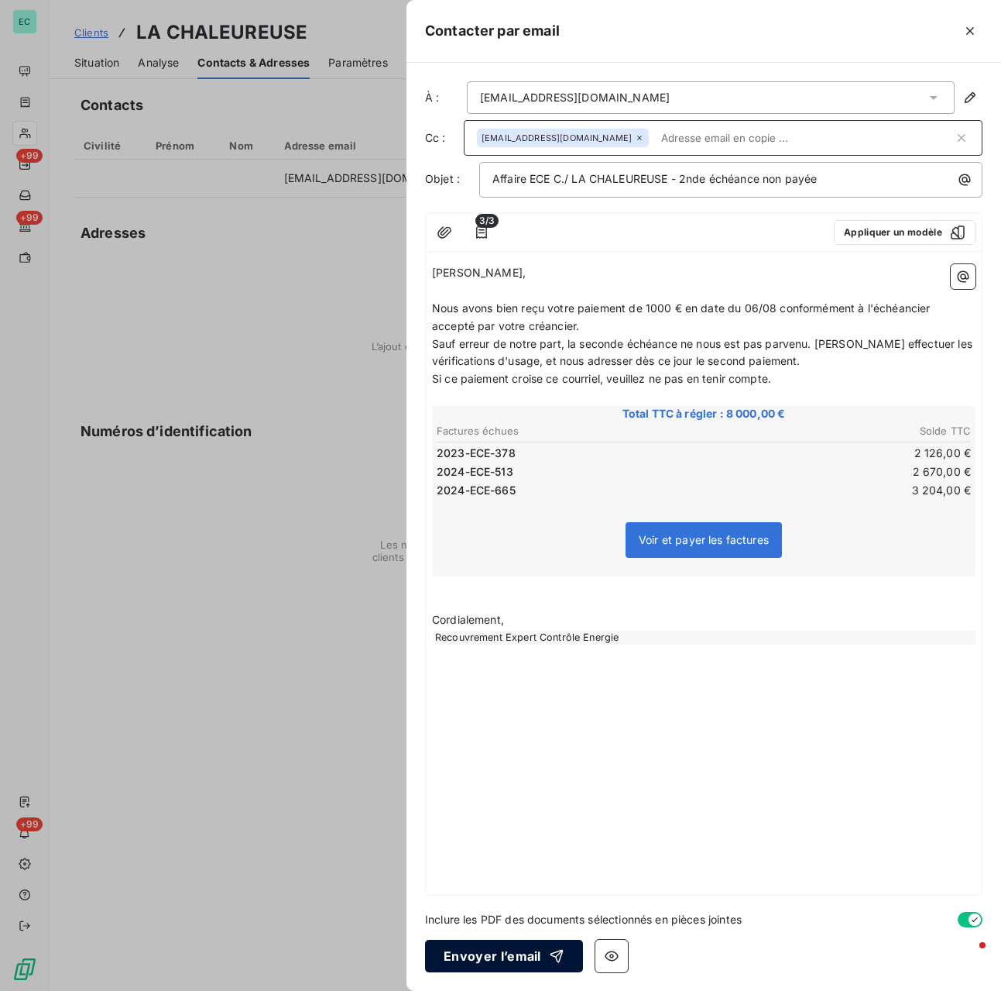
click at [519, 954] on button "Envoyer l’email" at bounding box center [504, 956] width 158 height 33
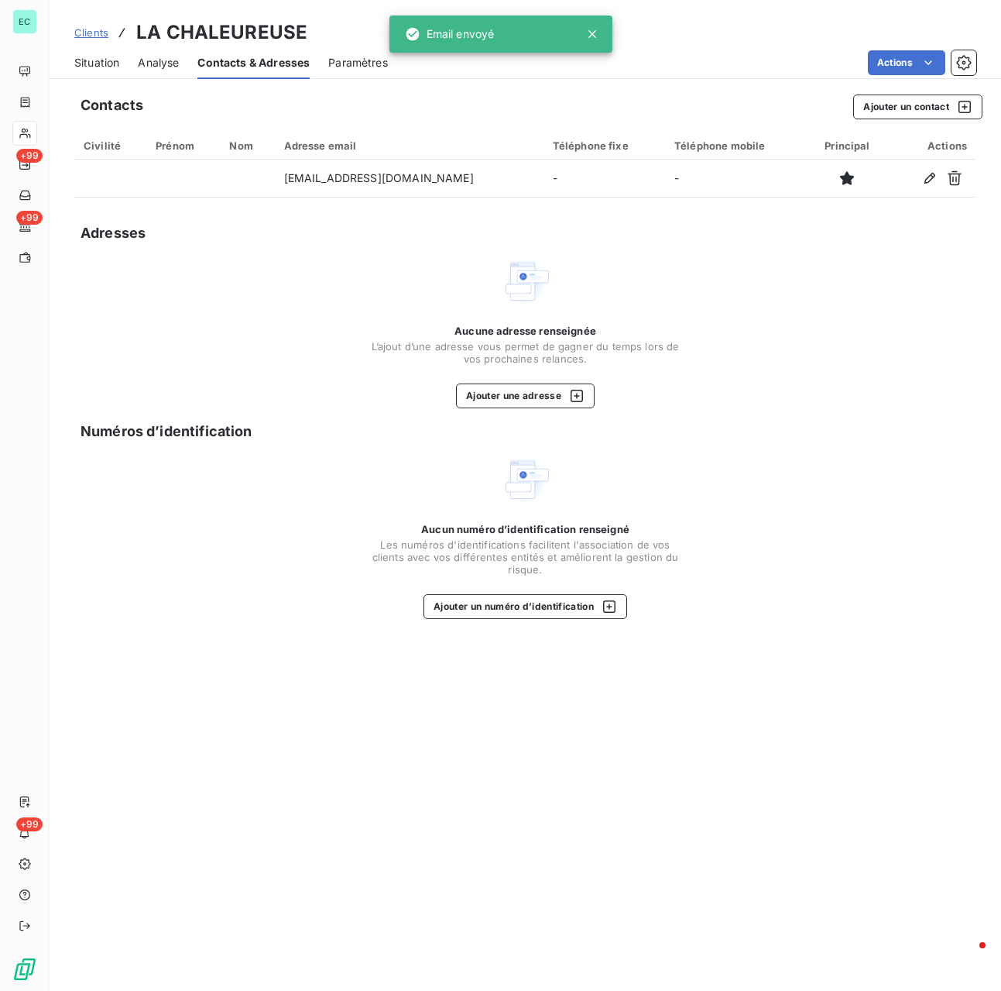
click at [101, 62] on span "Situation" at bounding box center [96, 62] width 45 height 15
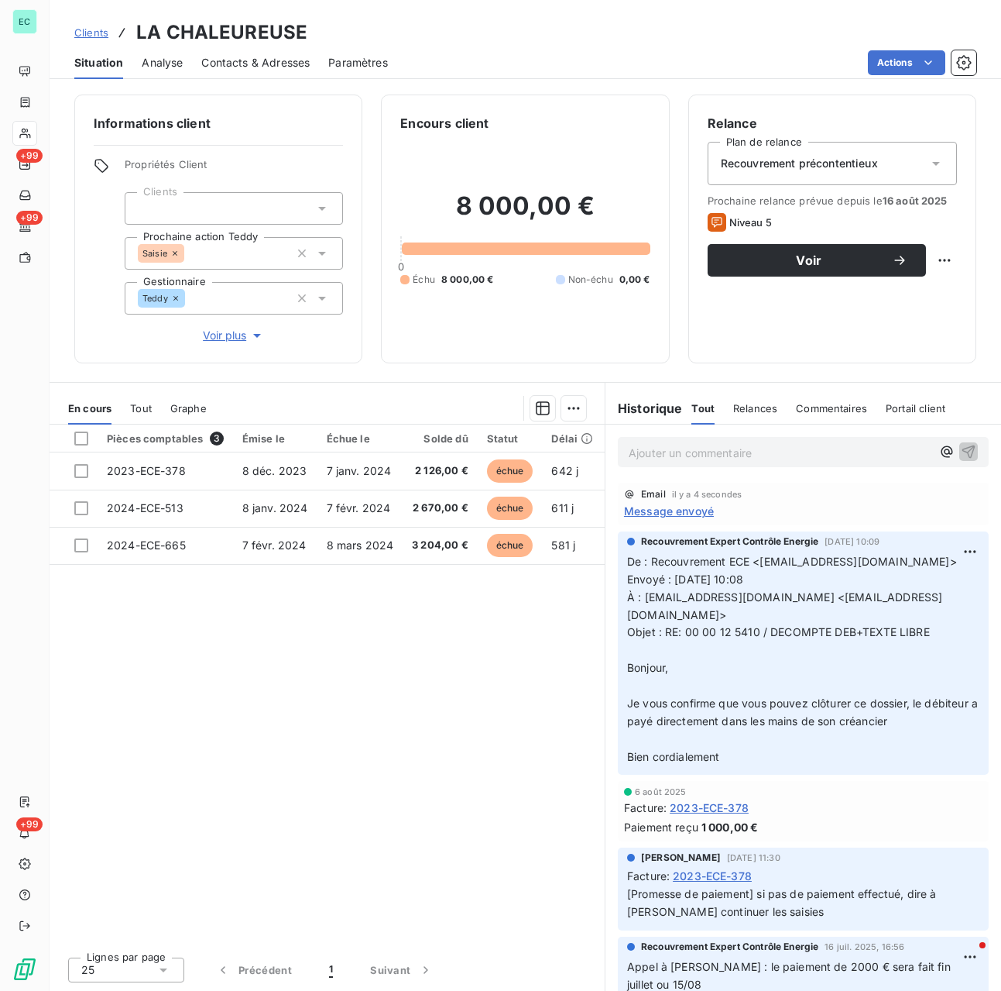
click at [705, 450] on p "Ajouter un commentaire ﻿" at bounding box center [780, 452] width 303 height 19
click at [518, 976] on div "Lignes par page 25 Précédent 1 Suivant" at bounding box center [327, 967] width 555 height 46
click at [465, 980] on div "Lignes par page 25 Précédent 1 Suivant" at bounding box center [327, 967] width 555 height 46
